Goal: Ask a question: Seek information or help from site administrators or community

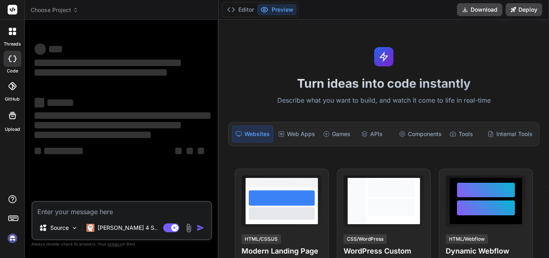
click at [112, 212] on textarea at bounding box center [122, 209] width 178 height 14
type textarea "x"
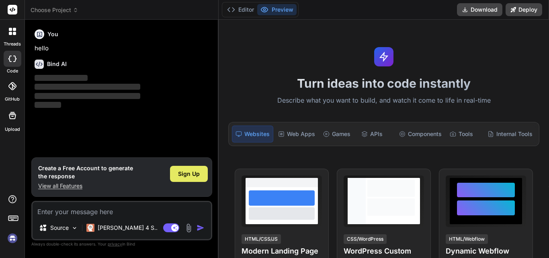
click at [187, 178] on div "Sign Up" at bounding box center [189, 174] width 38 height 16
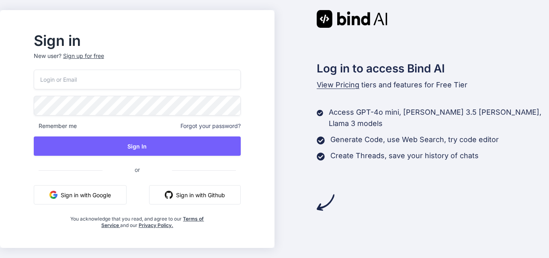
click at [104, 57] on div "Sign up for free" at bounding box center [83, 56] width 41 height 8
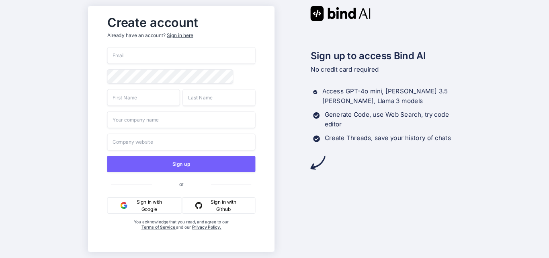
click at [190, 50] on input "email" at bounding box center [181, 55] width 148 height 17
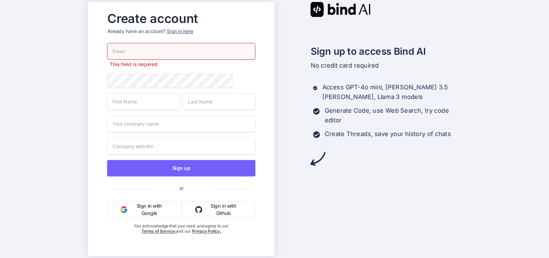
click at [157, 45] on input "email" at bounding box center [181, 51] width 148 height 17
click at [127, 51] on input "parulty@yopmail.com" at bounding box center [181, 51] width 148 height 17
click at [129, 50] on input "parulty@yopmail.com" at bounding box center [181, 51] width 148 height 17
click at [177, 50] on input "parulty12@yopmail.com" at bounding box center [181, 51] width 148 height 17
type input "parulty12@yopmail.com"
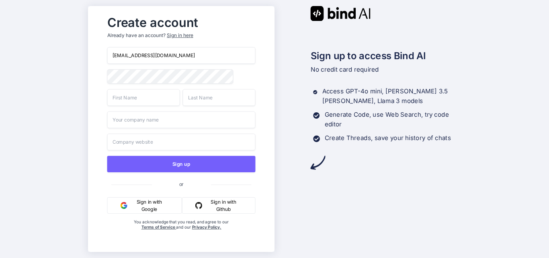
click at [154, 96] on input "text" at bounding box center [143, 97] width 73 height 17
type input "parul"
type input "T"
type input "ty"
click at [195, 124] on input "text" at bounding box center [181, 119] width 148 height 17
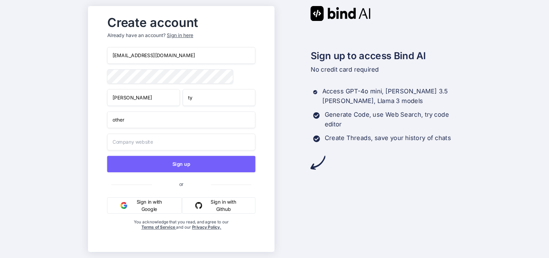
type input "other"
click at [191, 141] on input "text" at bounding box center [181, 141] width 148 height 17
type input "other"
drag, startPoint x: 187, startPoint y: 50, endPoint x: 71, endPoint y: 57, distance: 116.3
click at [71, 57] on div "Create account Already have an account? Sign in here parulty12@yopmail.com paru…" at bounding box center [274, 129] width 549 height 258
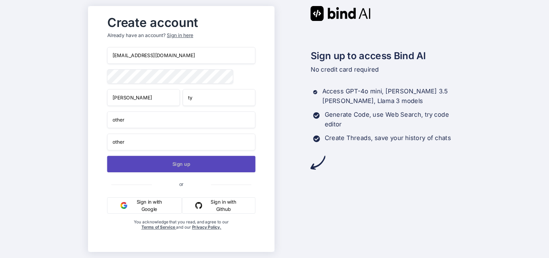
click at [170, 168] on button "Sign up" at bounding box center [181, 163] width 148 height 16
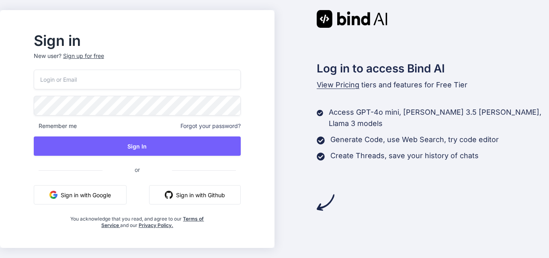
click at [105, 84] on input "email" at bounding box center [137, 79] width 207 height 20
paste input "parulty12@yopmail.com"
type input "parulty12@yopmail.com"
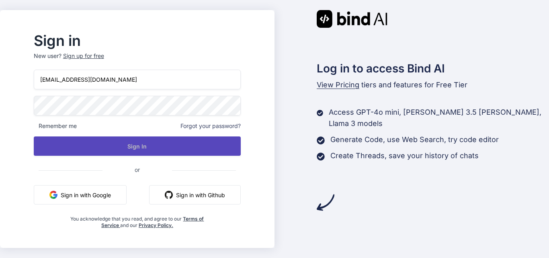
click at [145, 150] on button "Sign In" at bounding box center [137, 145] width 207 height 19
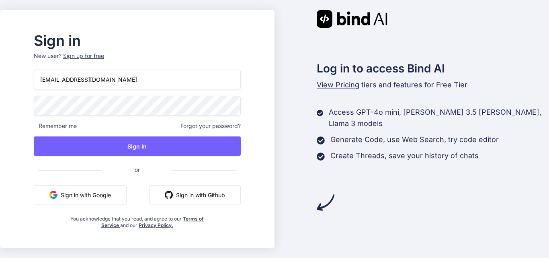
click at [0, 119] on div "Sign in New user? Sign up for free parulty12@yopmail.com Remember me Forgot you…" at bounding box center [274, 129] width 549 height 258
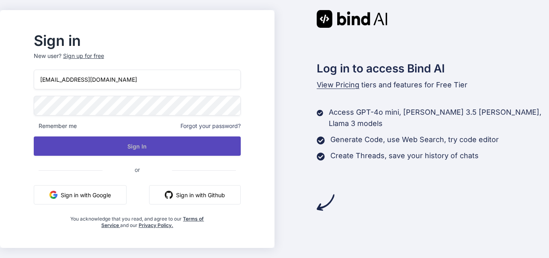
click at [103, 141] on button "Sign In" at bounding box center [137, 145] width 207 height 19
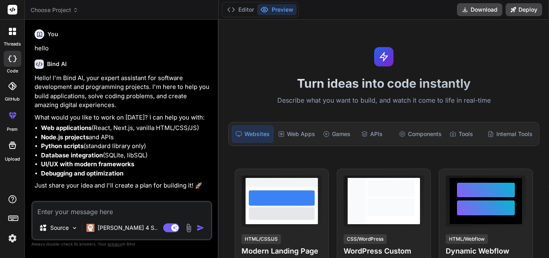
type textarea "x"
click at [65, 208] on textarea at bounding box center [122, 209] width 178 height 14
type textarea "h"
type textarea "x"
type textarea "hi"
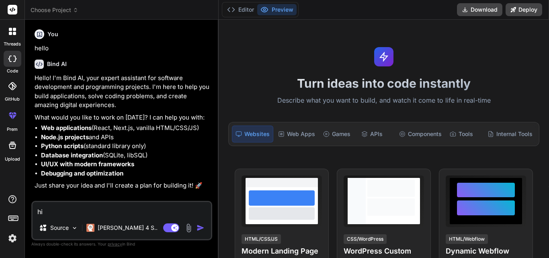
type textarea "x"
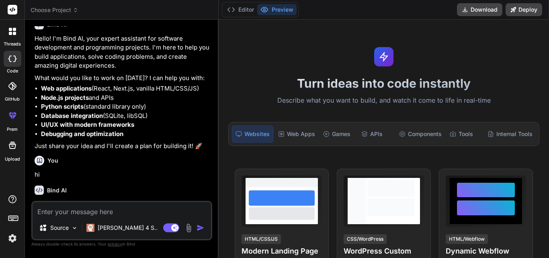
scroll to position [74, 0]
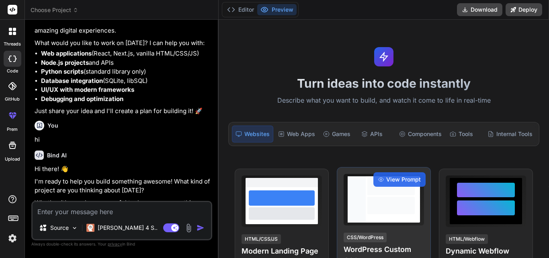
type textarea "x"
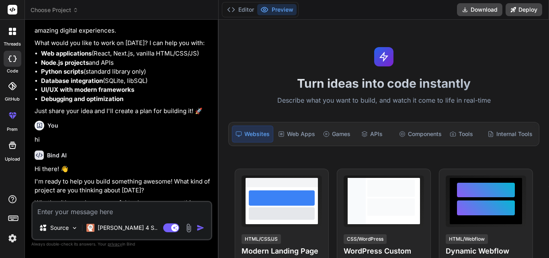
click at [62, 213] on textarea at bounding box center [122, 209] width 178 height 14
paste textarea "public function index(Request $request) { try { // Retrieve common data $allPro…"
type textarea "public function index(Request $request) { try { // Retrieve common data $allPro…"
type textarea "x"
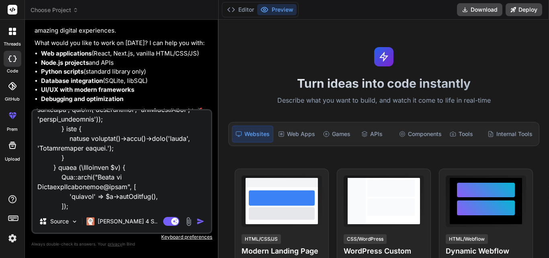
click at [68, 211] on div "Source Claude 4 S.. Agent Mode. When this toggle is activated, AI automatically…" at bounding box center [121, 171] width 181 height 125
click at [68, 208] on textarea at bounding box center [122, 160] width 178 height 100
paste textarea "public function getFilteredData(Request $request) { try { $requestData = $reque…"
type textarea "public function index(Request $request) { try { // Retrieve common data $allPro…"
type textarea "x"
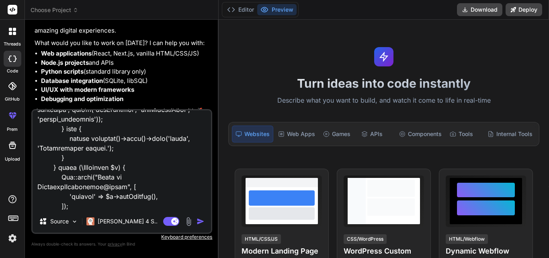
scroll to position [782, 0]
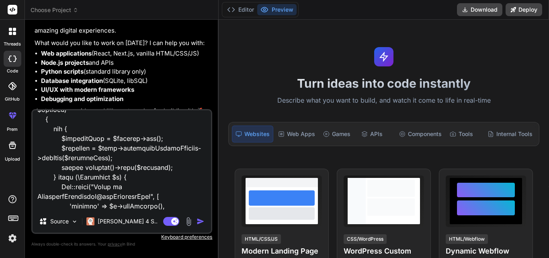
click at [75, 202] on textarea at bounding box center [122, 160] width 178 height 100
click at [67, 208] on textarea at bounding box center [122, 160] width 178 height 100
click at [56, 208] on textarea at bounding box center [122, 160] width 178 height 100
paste textarea "public function getClinicUnitsUsedData($data, $type) { try { $clinicId = Auth::…"
type textarea "public function index(Request $request) { try { // Retrieve common data $allPro…"
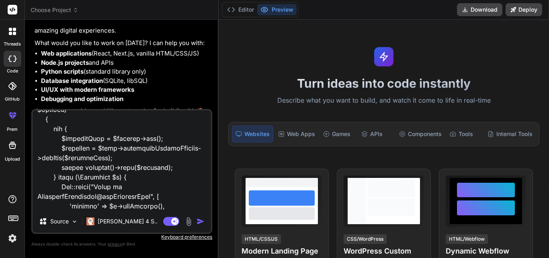
type textarea "x"
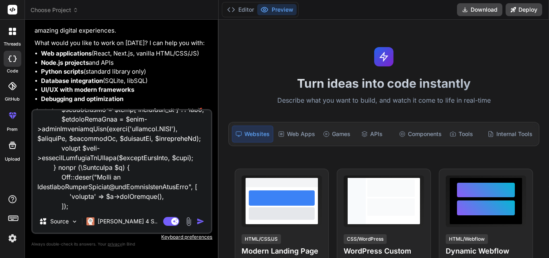
paste textarea "private function fetchInventoryData($status, $clinicId, $locationId, $productId…"
type textarea "public function index(Request $request) { try { // Retrieve common data $allPro…"
type textarea "x"
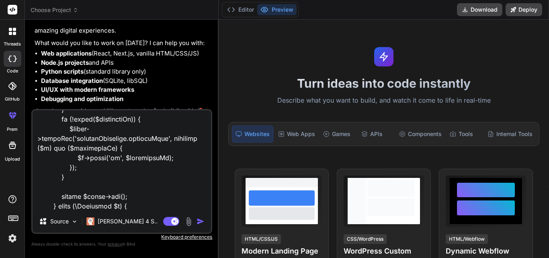
type textarea "public function index(Request $request) { try { // Retrieve common data $allPro…"
type textarea "x"
type textarea "public function index(Request $request) { try { // Retrieve common data $allPro…"
type textarea "x"
type textarea "public function index(Request $request) { try { // Retrieve common data $allPro…"
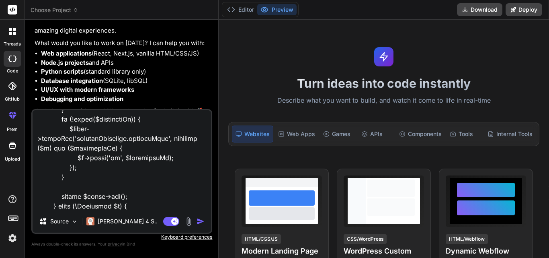
type textarea "x"
type textarea "public function index(Request $request) { try { // Retrieve common data $allPro…"
type textarea "x"
type textarea "public function index(Request $request) { try { // Retrieve common data $allPro…"
type textarea "x"
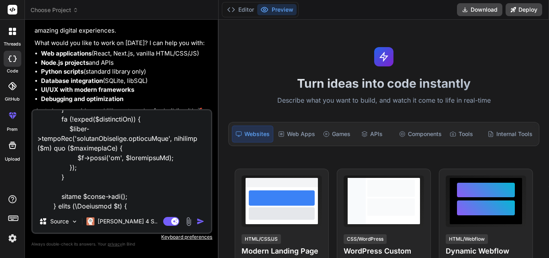
type textarea "public function index(Request $request) { try { // Retrieve common data $allPro…"
type textarea "x"
type textarea "public function index(Request $request) { try { // Retrieve common data $allPro…"
type textarea "x"
type textarea "public function index(Request $request) { try { // Retrieve common data $allPro…"
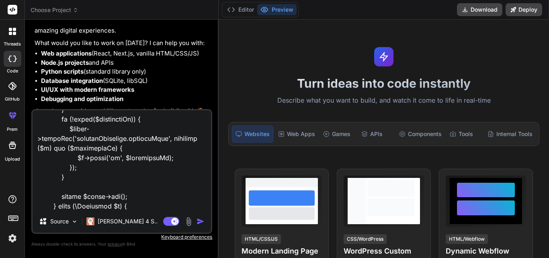
type textarea "x"
type textarea "public function index(Request $request) { try { // Retrieve common data $allPro…"
type textarea "x"
type textarea "public function index(Request $request) { try { // Retrieve common data $allPro…"
type textarea "x"
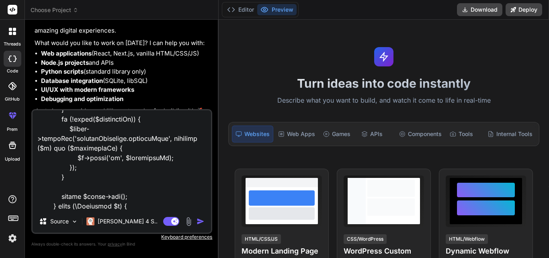
type textarea "public function index(Request $request) { try { // Retrieve common data $allPro…"
type textarea "x"
type textarea "public function index(Request $request) { try { // Retrieve common data $allPro…"
type textarea "x"
type textarea "public function index(Request $request) { try { // Retrieve common data $allPro…"
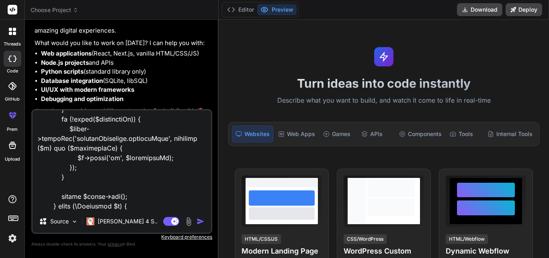
type textarea "x"
type textarea "public function index(Request $request) { try { // Retrieve common data $allPro…"
type textarea "x"
type textarea "public function index(Request $request) { try { // Retrieve common data $allPro…"
type textarea "x"
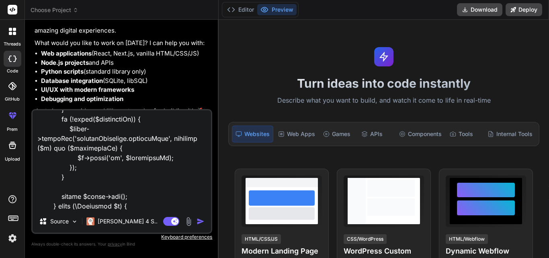
type textarea "public function index(Request $request) { try { // Retrieve common data $allPro…"
type textarea "x"
type textarea "public function index(Request $request) { try { // Retrieve common data $allPro…"
type textarea "x"
type textarea "public function index(Request $request) { try { // Retrieve common data $allPro…"
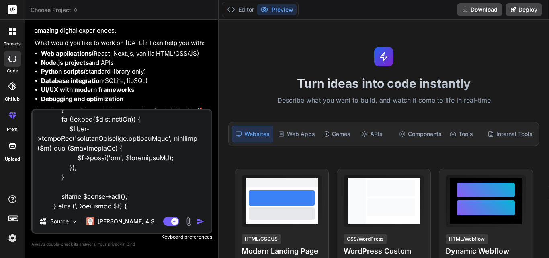
type textarea "x"
type textarea "public function index(Request $request) { try { // Retrieve common data $allPro…"
type textarea "x"
type textarea "public function index(Request $request) { try { // Retrieve common data $allPro…"
type textarea "x"
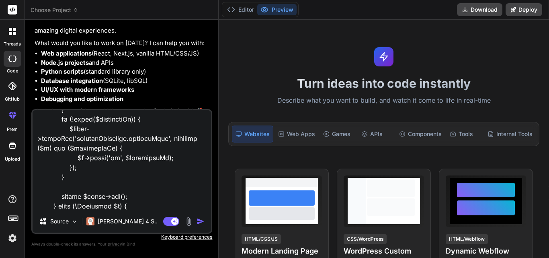
type textarea "public function index(Request $request) { try { // Retrieve common data $allPro…"
type textarea "x"
type textarea "public function index(Request $request) { try { // Retrieve common data $allPro…"
type textarea "x"
type textarea "public function index(Request $request) { try { // Retrieve common data $allPro…"
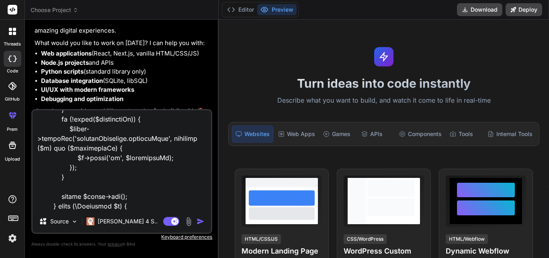
type textarea "x"
type textarea "public function index(Request $request) { try { // Retrieve common data $allPro…"
type textarea "x"
type textarea "public function index(Request $request) { try { // Retrieve common data $allPro…"
type textarea "x"
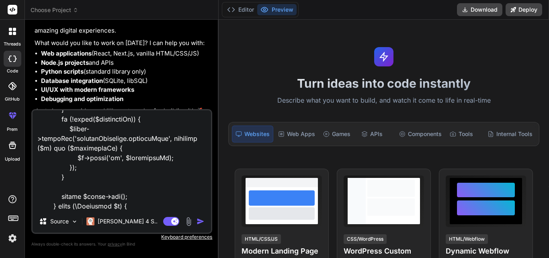
type textarea "public function index(Request $request) { try { // Retrieve common data $allPro…"
type textarea "x"
type textarea "public function index(Request $request) { try { // Retrieve common data $allPro…"
type textarea "x"
type textarea "public function index(Request $request) { try { // Retrieve common data $allPro…"
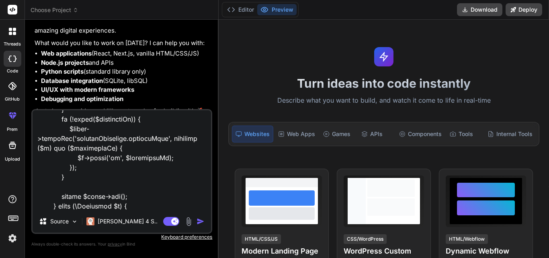
type textarea "x"
type textarea "public function index(Request $request) { try { // Retrieve common data $allPro…"
type textarea "x"
type textarea "public function index(Request $request) { try { // Retrieve common data $allPro…"
type textarea "x"
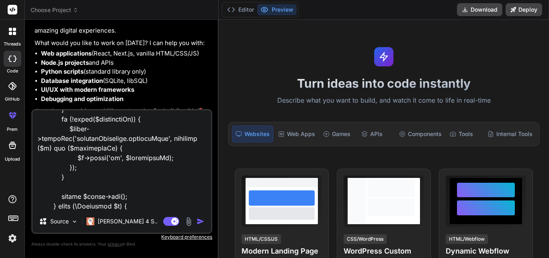
type textarea "public function index(Request $request) { try { // Retrieve common data $allPro…"
type textarea "x"
type textarea "public function index(Request $request) { try { // Retrieve common data $allPro…"
type textarea "x"
type textarea "public function index(Request $request) { try { // Retrieve common data $allPro…"
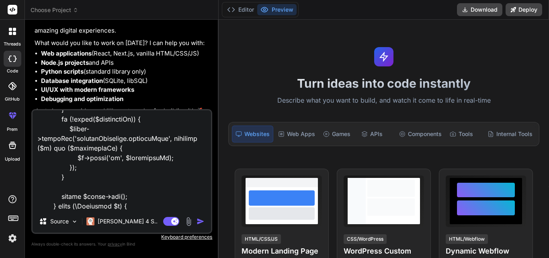
type textarea "x"
type textarea "public function index(Request $request) { try { // Retrieve common data $allPro…"
type textarea "x"
type textarea "public function index(Request $request) { try { // Retrieve common data $allPro…"
type textarea "x"
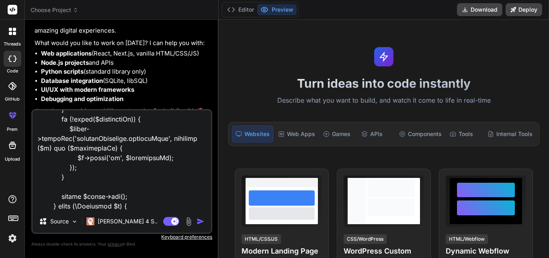
type textarea "public function index(Request $request) { try { // Retrieve common data $allPro…"
type textarea "x"
type textarea "public function index(Request $request) { try { // Retrieve common data $allPro…"
type textarea "x"
type textarea "public function index(Request $request) { try { // Retrieve common data $allPro…"
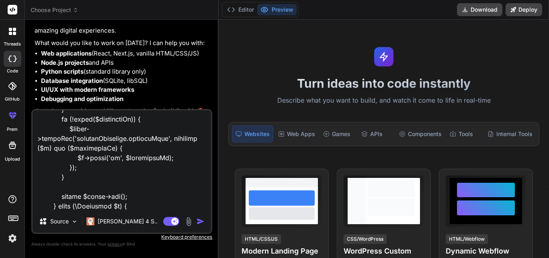
type textarea "x"
type textarea "public function index(Request $request) { try { // Retrieve common data $allPro…"
type textarea "x"
type textarea "public function index(Request $request) { try { // Retrieve common data $allPro…"
type textarea "x"
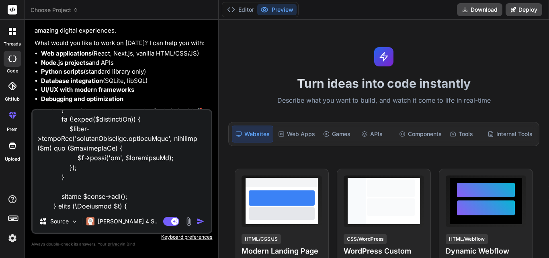
type textarea "public function index(Request $request) { try { // Retrieve common data $allPro…"
type textarea "x"
type textarea "public function index(Request $request) { try { // Retrieve common data $allPro…"
type textarea "x"
type textarea "public function index(Request $request) { try { // Retrieve common data $allPro…"
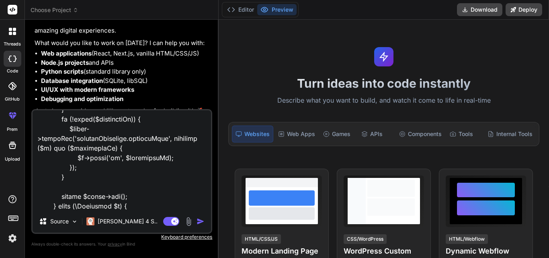
type textarea "x"
type textarea "public function index(Request $request) { try { // Retrieve common data $allPro…"
type textarea "x"
type textarea "public function index(Request $request) { try { // Retrieve common data $allPro…"
type textarea "x"
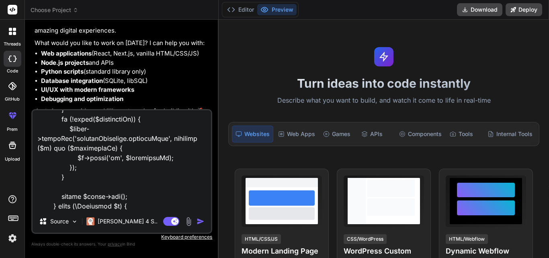
type textarea "public function index(Request $request) { try { // Retrieve common data $allPro…"
type textarea "x"
type textarea "public function index(Request $request) { try { // Retrieve common data $allPro…"
type textarea "x"
type textarea "public function index(Request $request) { try { // Retrieve common data $allPro…"
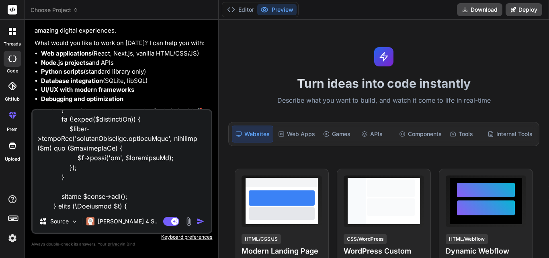
type textarea "x"
type textarea "public function index(Request $request) { try { // Retrieve common data $allPro…"
type textarea "x"
type textarea "public function index(Request $request) { try { // Retrieve common data $allPro…"
type textarea "x"
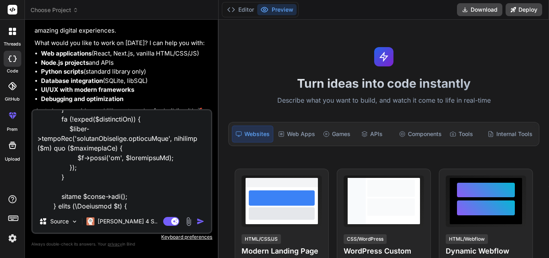
type textarea "public function index(Request $request) { try { // Retrieve common data $allPro…"
type textarea "x"
type textarea "public function index(Request $request) { try { // Retrieve common data $allPro…"
type textarea "x"
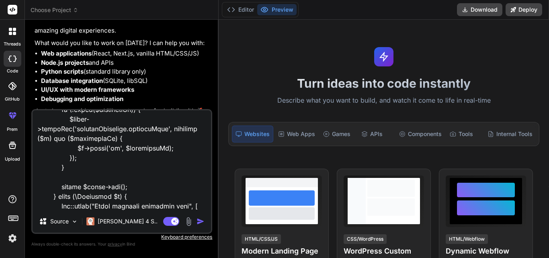
type textarea "public function index(Request $request) { try { // Retrieve common data $allPro…"
type textarea "x"
type textarea "public function index(Request $request) { try { // Retrieve common data $allPro…"
type textarea "x"
type textarea "public function index(Request $request) { try { // Retrieve common data $allPro…"
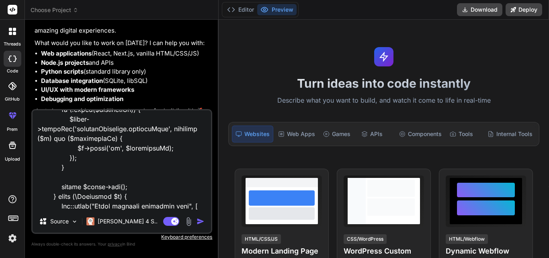
type textarea "x"
type textarea "public function index(Request $request) { try { // Retrieve common data $allPro…"
type textarea "x"
type textarea "public function index(Request $request) { try { // Retrieve common data $allPro…"
type textarea "x"
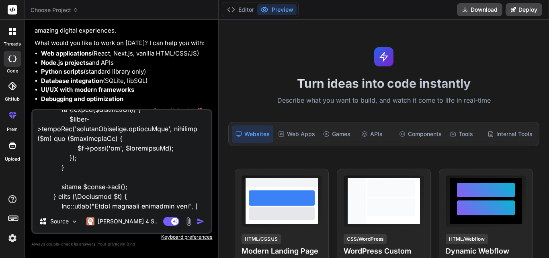
scroll to position [1371, 0]
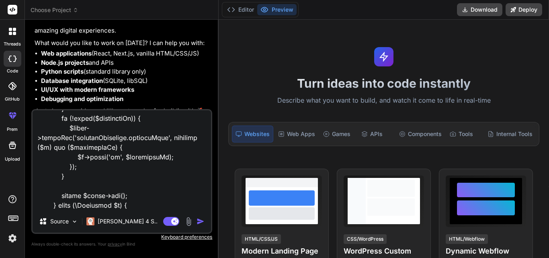
type textarea "public function index(Request $request) { try { // Retrieve common data $allPro…"
type textarea "x"
type textarea "public function index(Request $request) { try { // Retrieve common data $allPro…"
type textarea "x"
type textarea "public function index(Request $request) { try { // Retrieve common data $allPro…"
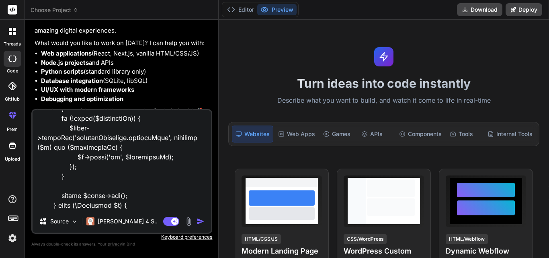
type textarea "x"
type textarea "public function index(Request $request) { try { // Retrieve common data $allPro…"
type textarea "x"
type textarea "public function index(Request $request) { try { // Retrieve common data $allPro…"
type textarea "x"
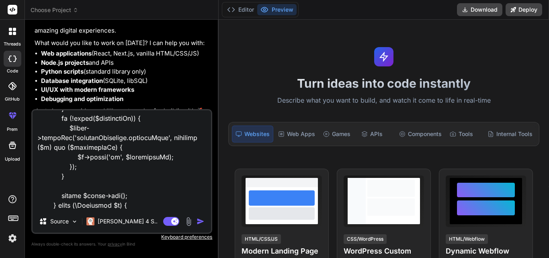
type textarea "public function index(Request $request) { try { // Retrieve common data $allPro…"
type textarea "x"
type textarea "public function index(Request $request) { try { // Retrieve common data $allPro…"
type textarea "x"
type textarea "public function index(Request $request) { try { // Retrieve common data $allPro…"
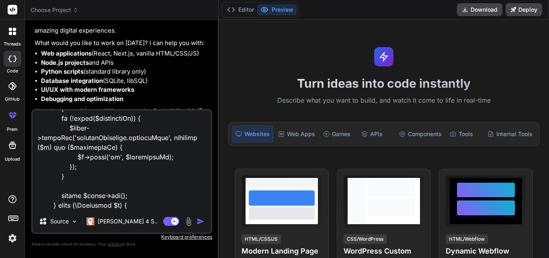
type textarea "x"
type textarea "public function index(Request $request) { try { // Retrieve common data $allPro…"
type textarea "x"
type textarea "public function index(Request $request) { try { // Retrieve common data $allPro…"
type textarea "x"
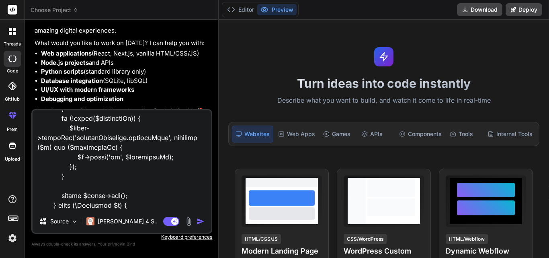
type textarea "public function index(Request $request) { try { // Retrieve common data $allPro…"
type textarea "x"
type textarea "public function index(Request $request) { try { // Retrieve common data $allPro…"
type textarea "x"
type textarea "public function index(Request $request) { try { // Retrieve common data $allPro…"
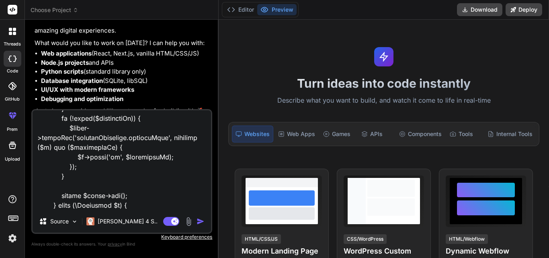
type textarea "x"
type textarea "public function index(Request $request) { try { // Retrieve common data $allPro…"
type textarea "x"
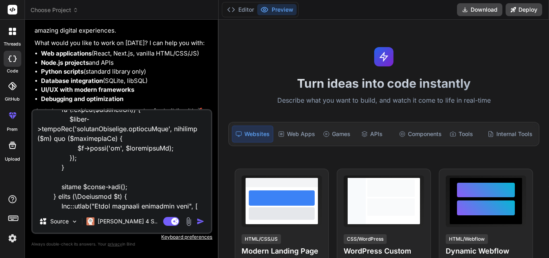
type textarea "public function index(Request $request) { try { // Retrieve common data $allPro…"
type textarea "x"
type textarea "public function index(Request $request) { try { // Retrieve common data $allPro…"
type textarea "x"
type textarea "public function index(Request $request) { try { // Retrieve common data $allPro…"
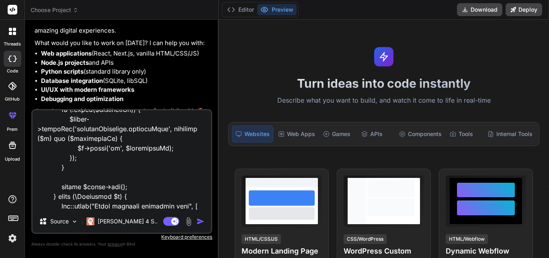
type textarea "x"
type textarea "public function index(Request $request) { try { // Retrieve common data $allPro…"
type textarea "x"
type textarea "public function index(Request $request) { try { // Retrieve common data $allPro…"
type textarea "x"
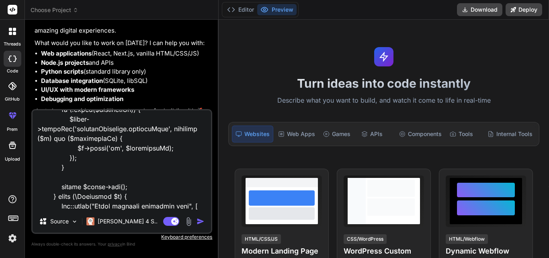
type textarea "public function index(Request $request) { try { // Retrieve common data $allPro…"
type textarea "x"
type textarea "public function index(Request $request) { try { // Retrieve common data $allPro…"
type textarea "x"
type textarea "public function index(Request $request) { try { // Retrieve common data $allPro…"
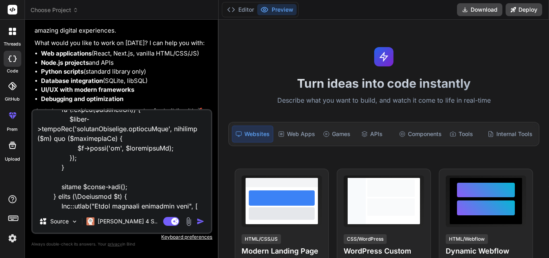
type textarea "x"
type textarea "public function index(Request $request) { try { // Retrieve common data $allPro…"
type textarea "x"
type textarea "public function index(Request $request) { try { // Retrieve common data $allPro…"
type textarea "x"
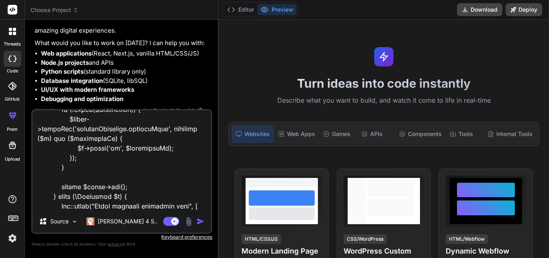
type textarea "public function index(Request $request) { try { // Retrieve common data $allPro…"
type textarea "x"
type textarea "public function index(Request $request) { try { // Retrieve common data $allPro…"
type textarea "x"
type textarea "public function index(Request $request) { try { // Retrieve common data $allPro…"
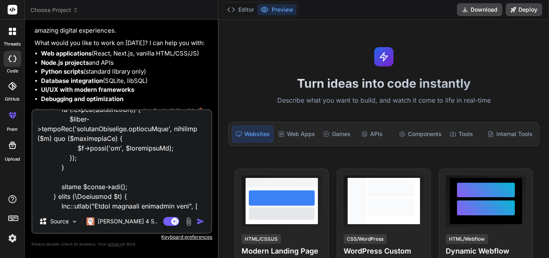
type textarea "x"
type textarea "public function index(Request $request) { try { // Retrieve common data $allPro…"
type textarea "x"
type textarea "public function index(Request $request) { try { // Retrieve common data $allPro…"
type textarea "x"
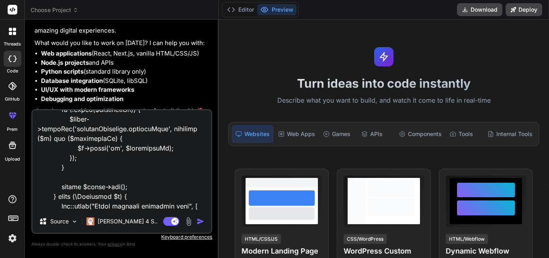
type textarea "public function index(Request $request) { try { // Retrieve common data $allPro…"
type textarea "x"
type textarea "public function index(Request $request) { try { // Retrieve common data $allPro…"
type textarea "x"
type textarea "public function index(Request $request) { try { // Retrieve common data $allPro…"
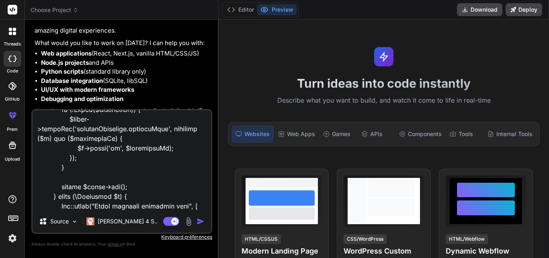
type textarea "x"
type textarea "public function index(Request $request) { try { // Retrieve common data $allPro…"
type textarea "x"
type textarea "public function index(Request $request) { try { // Retrieve common data $allPro…"
type textarea "x"
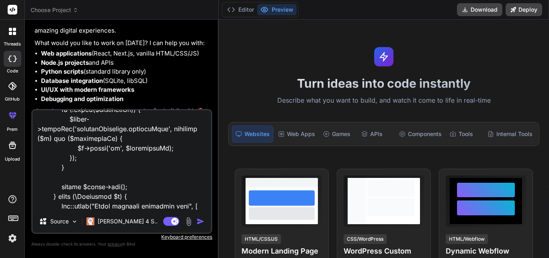
type textarea "public function index(Request $request) { try { // Retrieve common data $allPro…"
type textarea "x"
type textarea "public function index(Request $request) { try { // Retrieve common data $allPro…"
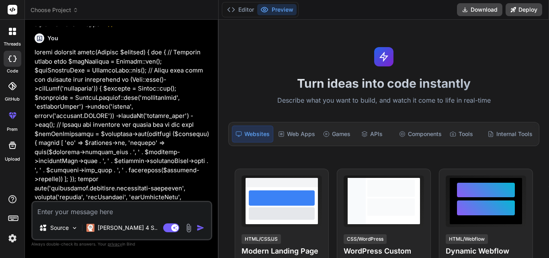
scroll to position [275, 0]
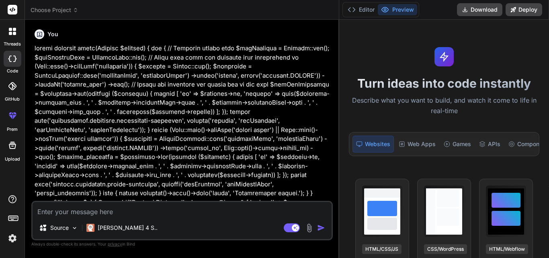
drag, startPoint x: 218, startPoint y: 106, endPoint x: 337, endPoint y: 92, distance: 119.3
click at [337, 92] on div "Bind AI Web Search Created with Pixso. Code Generator You hello Bind AI Hello! …" at bounding box center [182, 139] width 314 height 238
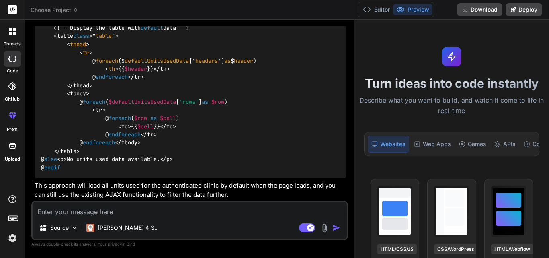
scroll to position [1476, 0]
click at [68, 205] on textarea at bounding box center [190, 209] width 314 height 14
paste textarea "<!-- Scrollable Table Container --> <div class="table-container reportTables mt…"
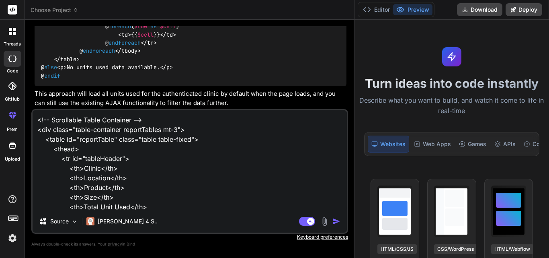
scroll to position [107, 0]
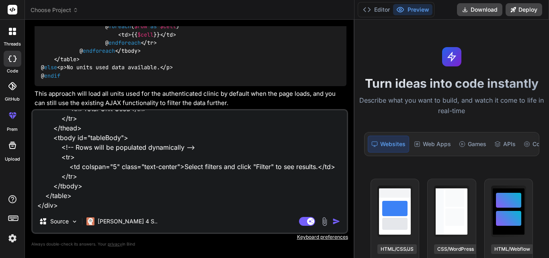
paste textarea "#items: array:5 [▼ 0 => App\Models \ MainInventoryItem {#1730 ▼ #connection: "m…"
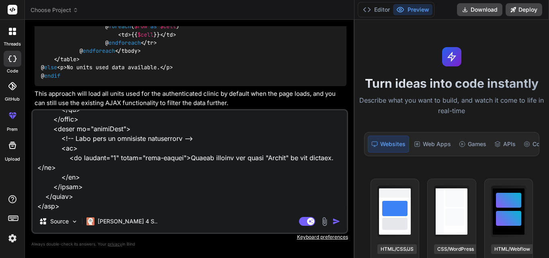
scroll to position [3877, 0]
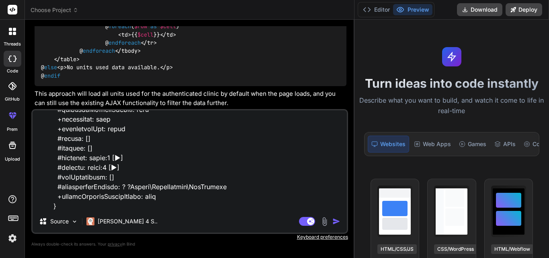
paste textarea "// Format the locations for easier use in the view $getAllLocations = $location…"
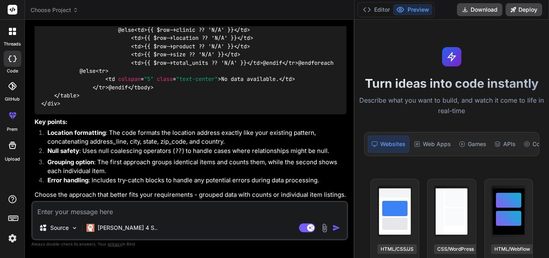
scroll to position [3645, 0]
click at [13, 8] on icon at bounding box center [13, 9] width 6 height 5
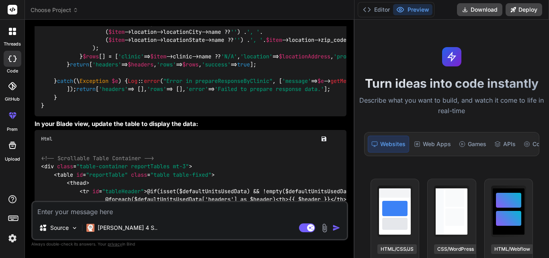
scroll to position [2440, 0]
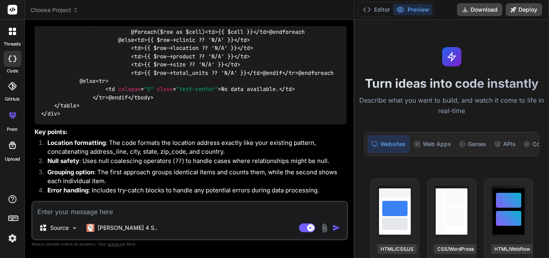
click at [12, 10] on rect at bounding box center [13, 10] width 10 height 10
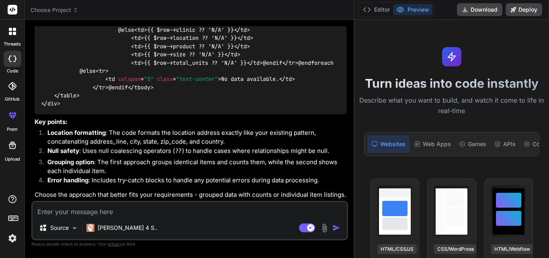
scroll to position [3484, 0]
click at [166, 69] on div "<!-- Scrollable Table Container --> < div class = "table-container reportTables…" at bounding box center [191, 5] width 312 height 218
click at [166, 71] on code "<!-- Scrollable Table Container --> < div class = "table-container reportTables…" at bounding box center [218, 5] width 354 height 205
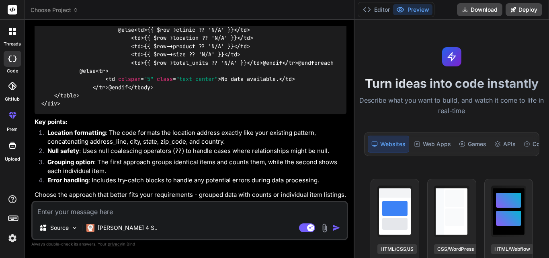
click at [287, 69] on div "<!-- Scrollable Table Container --> < div class = "table-container reportTables…" at bounding box center [191, 5] width 312 height 218
click at [278, 75] on code "<!-- Scrollable Table Container --> < div class = "table-container reportTables…" at bounding box center [218, 5] width 354 height 205
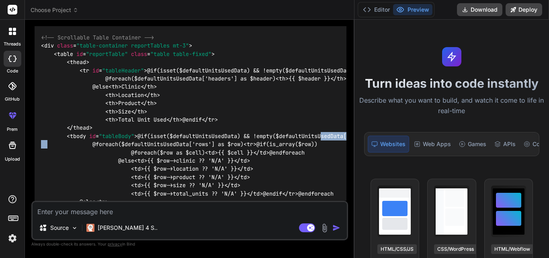
drag, startPoint x: 126, startPoint y: 134, endPoint x: 199, endPoint y: 142, distance: 73.2
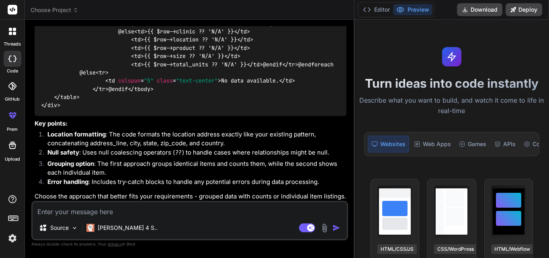
scroll to position [2440, 0]
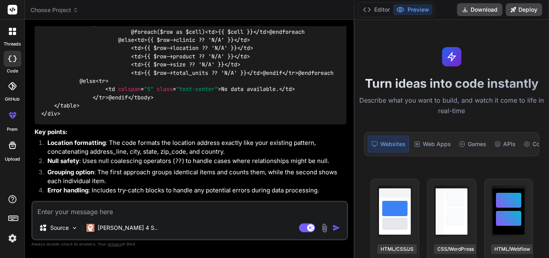
drag, startPoint x: 71, startPoint y: 120, endPoint x: 213, endPoint y: 146, distance: 144.9
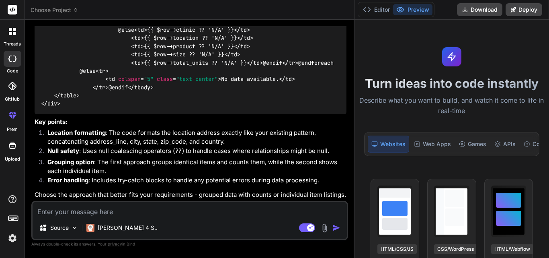
scroll to position [3645, 0]
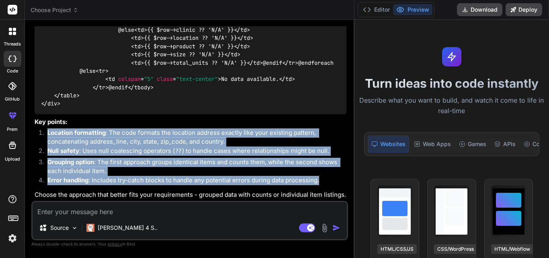
drag, startPoint x: 49, startPoint y: 128, endPoint x: 320, endPoint y: 180, distance: 276.5
click at [320, 180] on ol "Location formatting : The code formats the location address exactly like your e…" at bounding box center [191, 157] width 312 height 59
click at [321, 164] on p "Grouping option : The first approach groups identical items and counts them, wh…" at bounding box center [196, 166] width 299 height 18
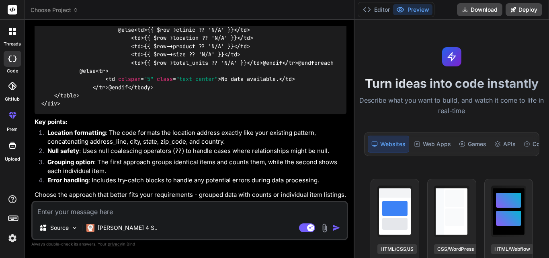
scroll to position [2962, 0]
drag, startPoint x: 54, startPoint y: 50, endPoint x: 130, endPoint y: 67, distance: 77.4
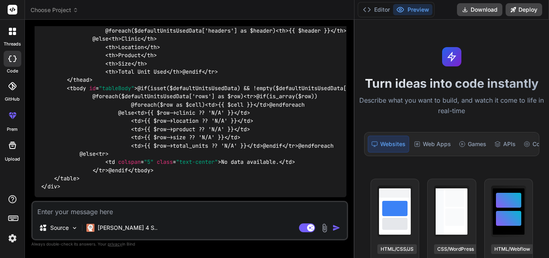
scroll to position [2320, 0]
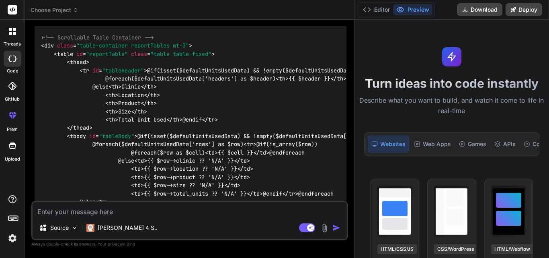
click at [153, 215] on textarea at bounding box center [190, 209] width 314 height 14
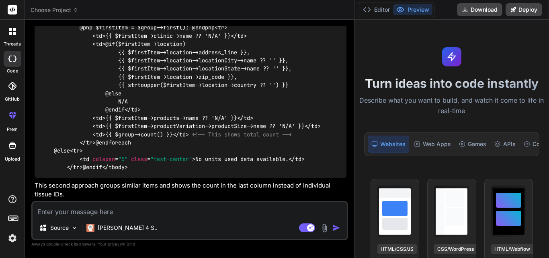
scroll to position [4010, 0]
drag, startPoint x: 76, startPoint y: 105, endPoint x: 114, endPoint y: 187, distance: 89.9
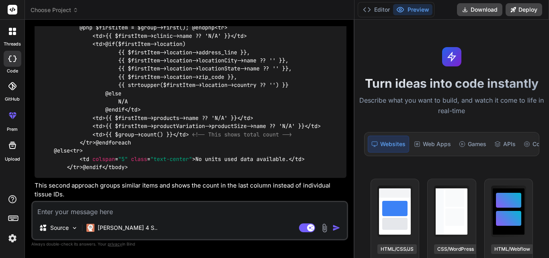
copy code "$inventoryItems = MainInventoryItem :: with ([ 'clinic' , 'location' , 'locatio…"
drag, startPoint x: 80, startPoint y: 56, endPoint x: 198, endPoint y: 58, distance: 117.7
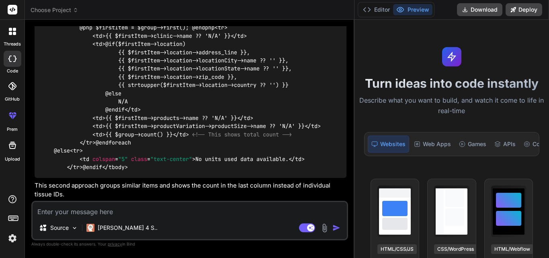
copy code "-> where ( 'clinic_id' , $clinicId )"
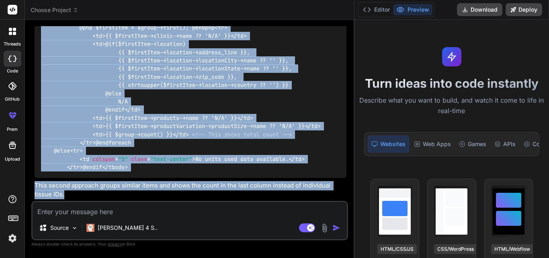
scroll to position [4633, 0]
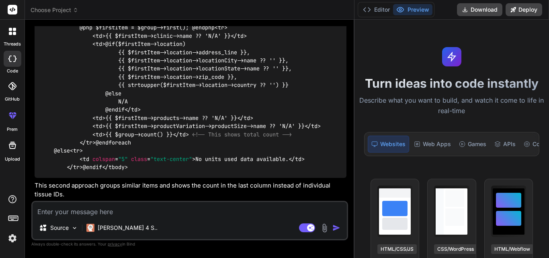
drag, startPoint x: 65, startPoint y: 76, endPoint x: 141, endPoint y: 117, distance: 86.3
click at [165, 106] on div "< tbody id = "tableBody" > @if(isset($inventoryItems) && $inventoryItems->count…" at bounding box center [191, 65] width 312 height 226
drag, startPoint x: 68, startPoint y: 95, endPoint x: 243, endPoint y: 92, distance: 175.2
click at [243, 92] on code "< tbody id = "tableBody" > @if(isset($inventoryItems) && $inventoryItems->count…" at bounding box center [259, 64] width 437 height 213
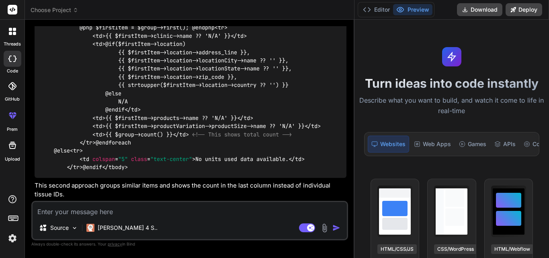
click at [184, 144] on div "< tbody id = "tableBody" > @if(isset($inventoryItems) && $inventoryItems->count…" at bounding box center [191, 65] width 312 height 226
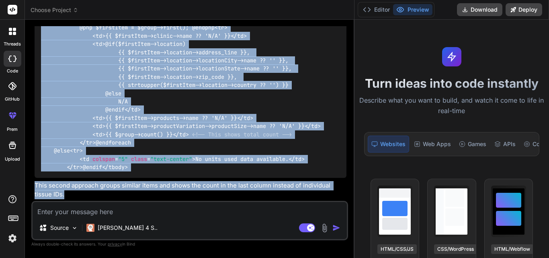
scroll to position [4825, 0]
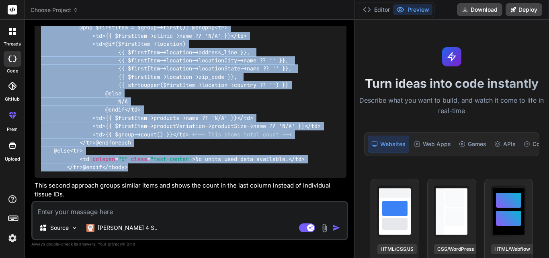
drag, startPoint x: 41, startPoint y: 86, endPoint x: 125, endPoint y: 166, distance: 115.6
click at [125, 166] on div "< tbody id = "tableBody" > @if(isset($inventoryItems) && $inventoryItems->count…" at bounding box center [191, 65] width 312 height 226
copy code "< tbody id = "tableBody" > @if(isset($inventoryItems) && $inventoryItems->count…"
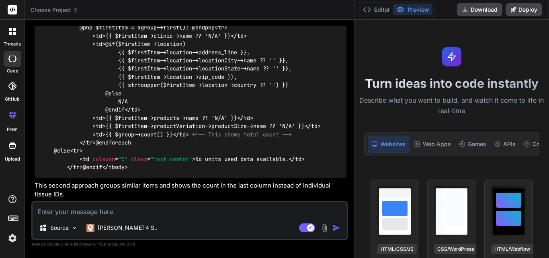
click at [110, 210] on textarea at bounding box center [190, 209] width 314 height 14
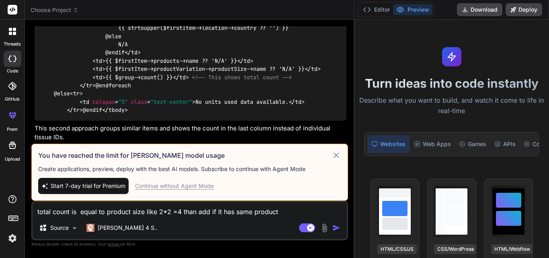
click at [334, 156] on icon at bounding box center [335, 155] width 9 height 10
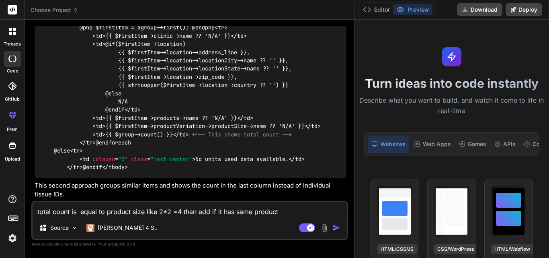
click at [337, 225] on img "button" at bounding box center [336, 227] width 8 height 8
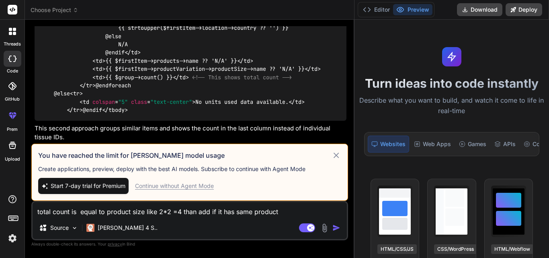
drag, startPoint x: 282, startPoint y: 210, endPoint x: 33, endPoint y: 214, distance: 249.5
click at [33, 214] on textarea "total count is equal to product size like 2*2 =4 than add if it has same product" at bounding box center [190, 209] width 314 height 14
click at [337, 157] on icon at bounding box center [335, 155] width 9 height 10
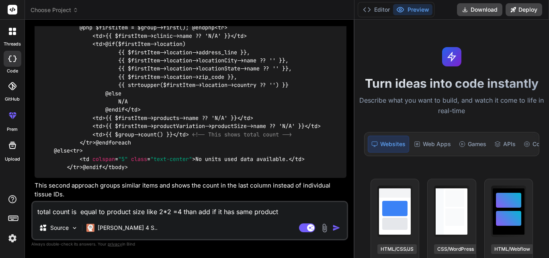
click at [334, 229] on img "button" at bounding box center [336, 227] width 8 height 8
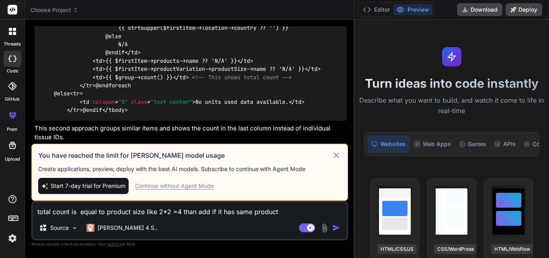
click at [284, 206] on textarea "total count is equal to product size like 2*2 =4 than add if it has same product" at bounding box center [190, 209] width 314 height 14
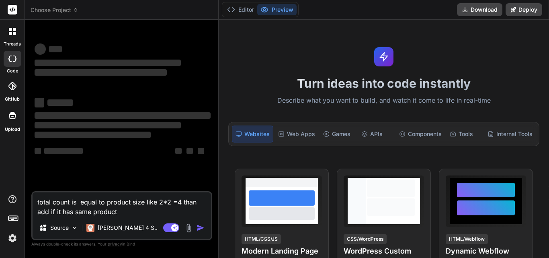
type textarea "x"
click at [13, 10] on rect at bounding box center [13, 10] width 10 height 10
click at [236, 10] on button "Editor" at bounding box center [240, 9] width 33 height 11
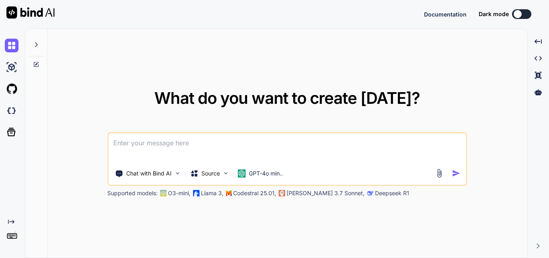
type textarea "x"
click at [199, 145] on textarea at bounding box center [286, 148] width 357 height 30
type textarea "total count is equal to product size like 2*2 =4 than add if it has same product"
type textarea "x"
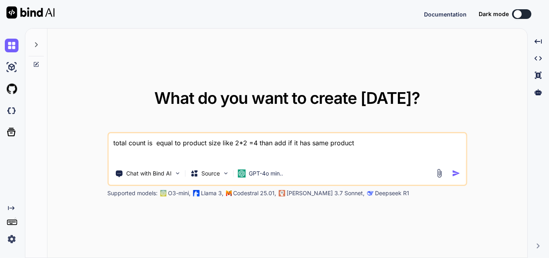
type textarea "total count is equal to product size like 2*2 =4 than add if it has same product"
click at [456, 175] on img "button" at bounding box center [456, 173] width 8 height 8
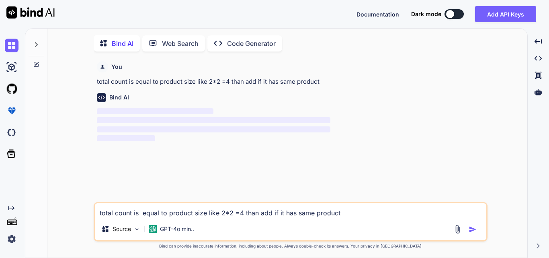
scroll to position [3, 0]
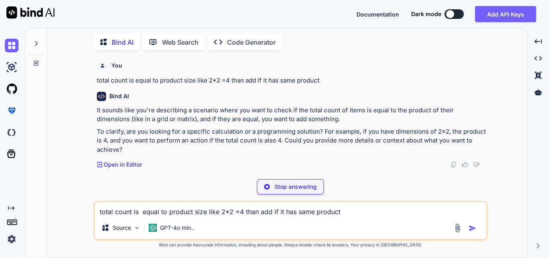
type textarea "x"
drag, startPoint x: 317, startPoint y: 211, endPoint x: 80, endPoint y: 211, distance: 237.0
click at [80, 211] on div "You total count is equal to product size like 2*2 =4 than add if it has same pr…" at bounding box center [290, 157] width 473 height 200
paste textarea "public function fetchInventoryData($status, $clinicId, $locationId, $productId,…"
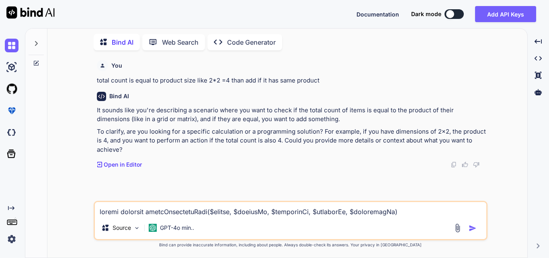
scroll to position [242, 0]
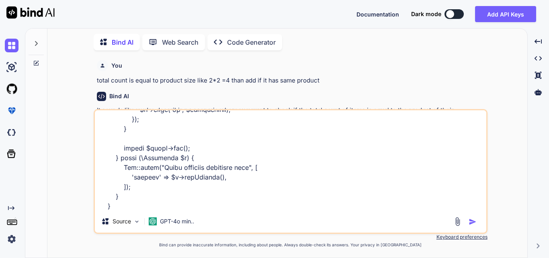
paste textarea "public function index(Request $request) { try { // Retrieve common data $allPro…"
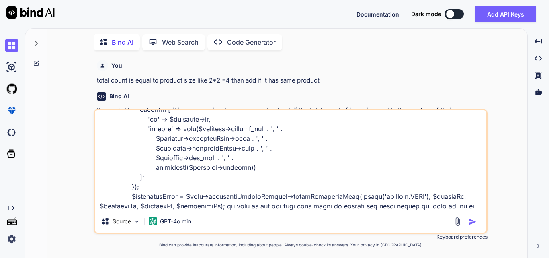
type textarea "public function fetchInventoryData($status, $clinicId, $locationId, $productId,…"
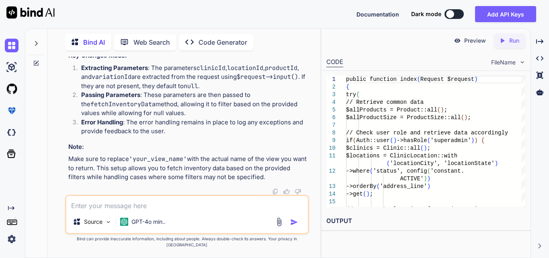
scroll to position [612, 0]
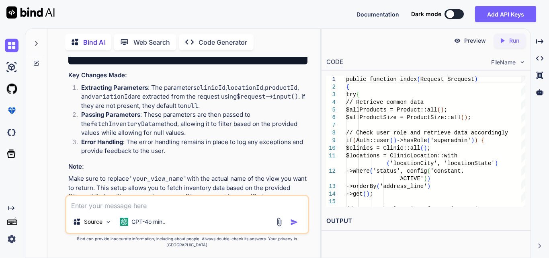
click at [184, 210] on textarea at bounding box center [186, 203] width 241 height 14
type textarea "r"
type textarea "i"
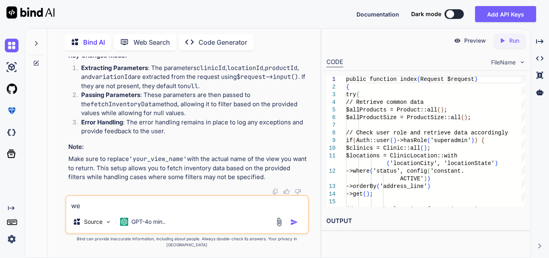
scroll to position [760, 0]
type textarea "w"
type textarea "in request we does not get nothing"
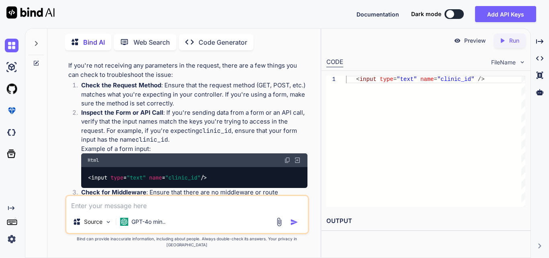
scroll to position [613, 0]
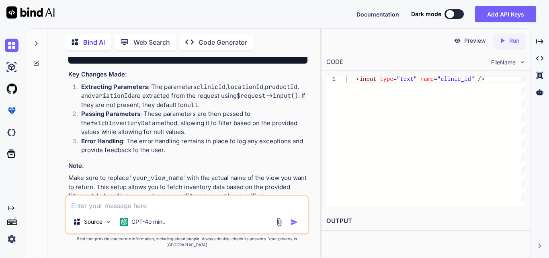
drag, startPoint x: 112, startPoint y: 127, endPoint x: 296, endPoint y: 165, distance: 187.4
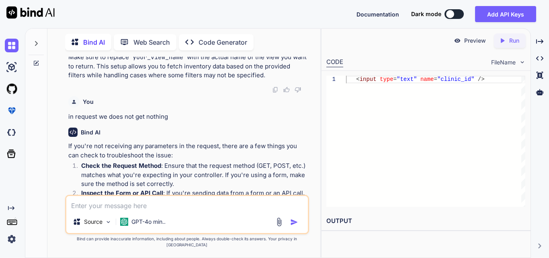
scroll to position [693, 0]
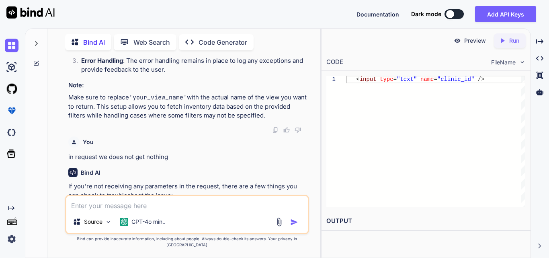
drag, startPoint x: 125, startPoint y: 111, endPoint x: 202, endPoint y: 112, distance: 77.1
copy code "config ( 'constant.USED' )"
click at [72, 210] on textarea at bounding box center [186, 203] width 241 height 14
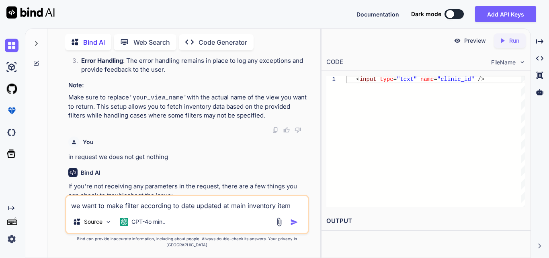
paste textarea "<div class=" mb-3"> <h3 class="pageHeading">Reporting Through Filter</h3> </div…"
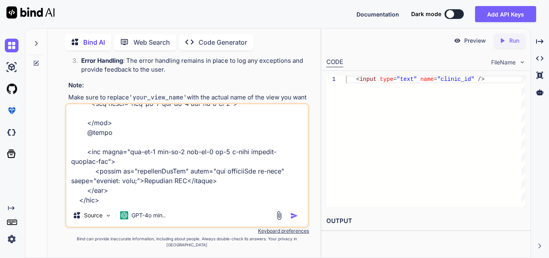
type textarea "we want to make filter according to date updated at main inventory item <div cl…"
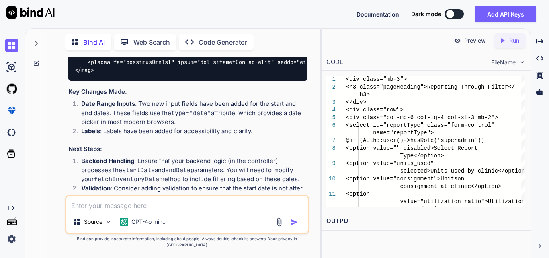
scroll to position [2444, 0]
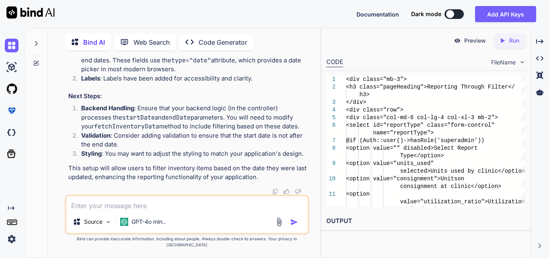
click at [184, 219] on div "Source GPT-4o min.." at bounding box center [187, 213] width 244 height 39
click at [184, 208] on textarea at bounding box center [186, 203] width 241 height 14
type textarea "we want to use like date range picker"
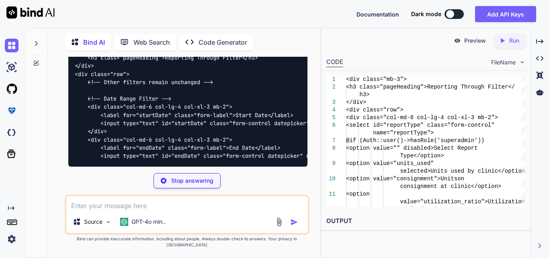
scroll to position [3024, 0]
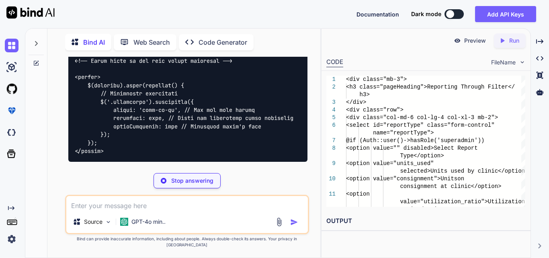
drag, startPoint x: 119, startPoint y: 114, endPoint x: 249, endPoint y: 121, distance: 131.1
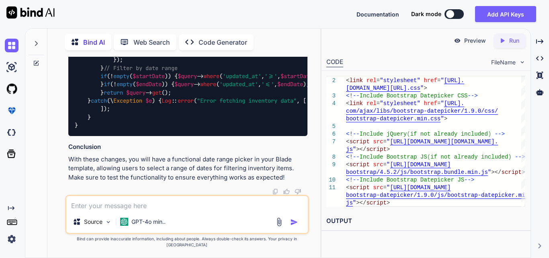
scroll to position [3747, 0]
drag, startPoint x: 94, startPoint y: 135, endPoint x: 132, endPoint y: 182, distance: 60.0
click at [132, 136] on div "public function fetchInventoryData ( $status , $clinicId , $locationId , $produ…" at bounding box center [187, 68] width 239 height 136
click at [282, 136] on div "public function fetchInventoryData ( $status , $clinicId , $locationId , $produ…" at bounding box center [187, 68] width 239 height 136
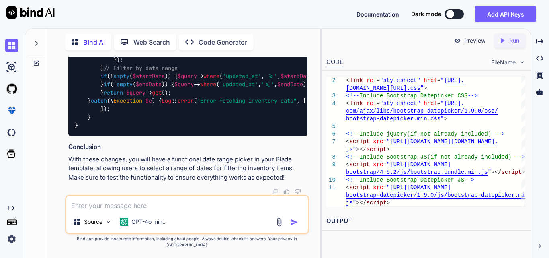
click at [137, 194] on div at bounding box center [187, 191] width 239 height 6
click at [135, 210] on textarea at bounding box center [186, 203] width 241 height 14
paste textarea "public function fetchInventoryData($status, $clinicId = [], $locationId = [], $…"
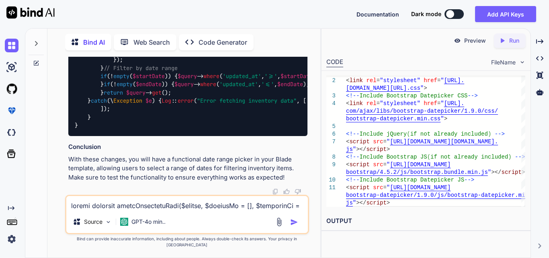
scroll to position [261, 0]
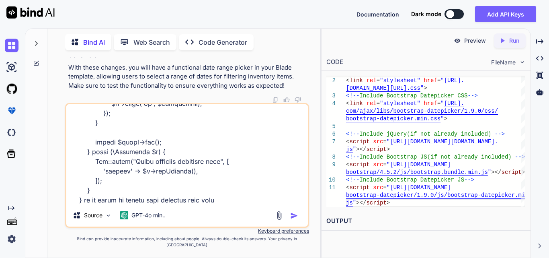
type textarea "public function fetchInventoryData($status, $clinicId = [], $locationId = [], $…"
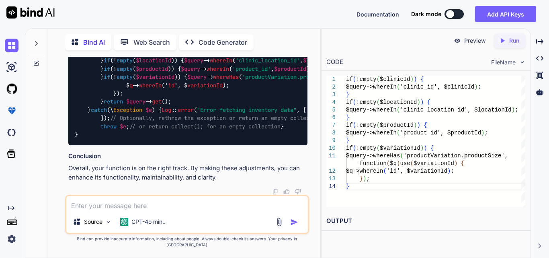
scroll to position [4330, 0]
click at [170, 208] on textarea at bounding box center [186, 203] width 241 height 14
type textarea "we does not pass multiple ids"
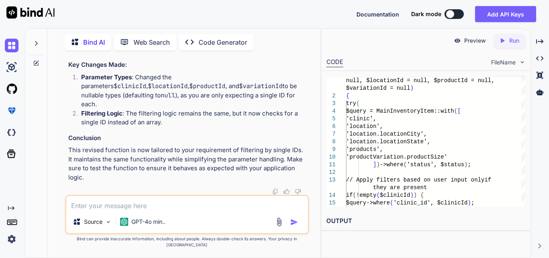
scroll to position [5369, 0]
drag, startPoint x: 100, startPoint y: 88, endPoint x: 127, endPoint y: 86, distance: 27.0
drag, startPoint x: 221, startPoint y: 90, endPoint x: 297, endPoint y: 93, distance: 76.0
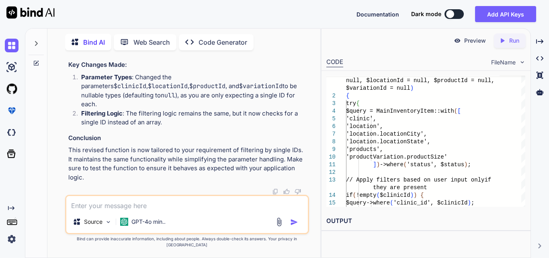
copy span "$clinicId = null , $locationId = null , $productId = null , $variationId = null"
click at [145, 209] on textarea at bounding box center [186, 203] width 241 height 14
paste textarea "$inventoryItems = $this->inventoryReportService->fetchInventoryData(config('con…"
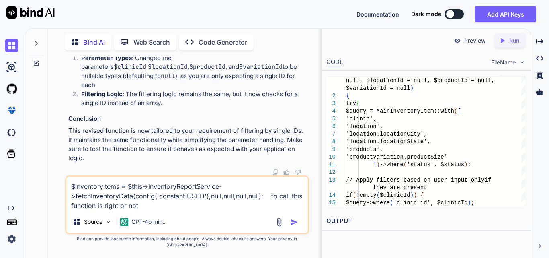
type textarea "$inventoryItems = $this->inventoryReportService->fetchInventoryData(config('con…"
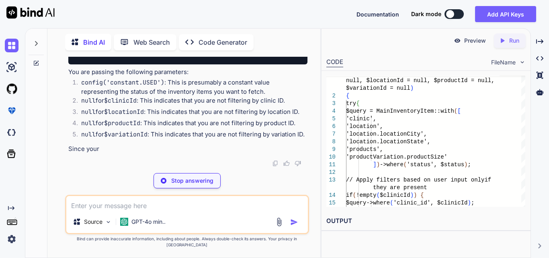
scroll to position [5681, 0]
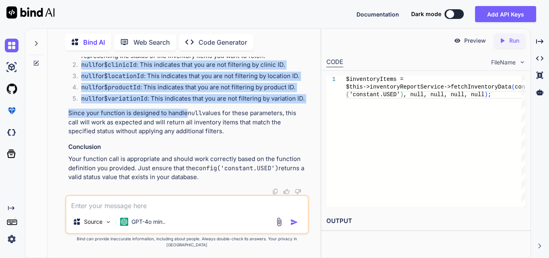
drag, startPoint x: 80, startPoint y: 107, endPoint x: 220, endPoint y: 150, distance: 146.6
click at [190, 150] on div "Yes, the way you are calling the fetchInventoryData function is correct, given …" at bounding box center [187, 72] width 239 height 220
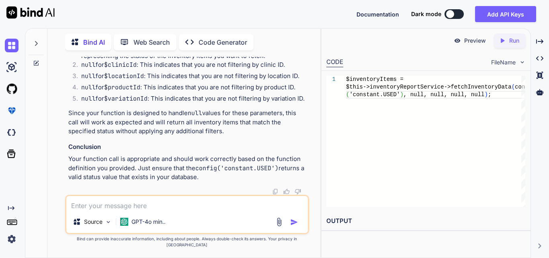
click at [289, 41] on p "You are passing the following parameters:" at bounding box center [187, 36] width 239 height 9
click at [151, 210] on textarea at bounding box center [186, 203] width 241 height 14
paste textarea "<tbody id="tableBody"> @if (isset($inventoryItems) && $inventoryItems->count() …"
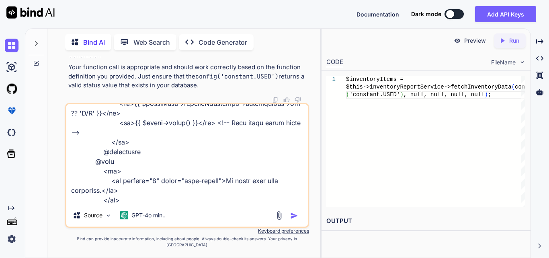
scroll to position [338, 0]
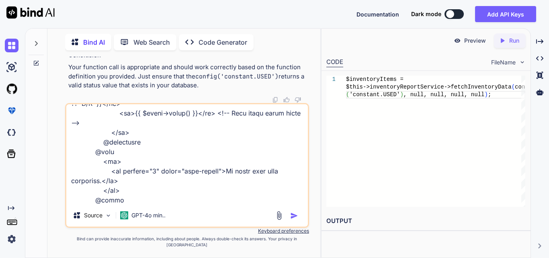
type textarea "<tbody id="tableBody"> @if (isset($inventoryItems) && $inventoryItems->count() …"
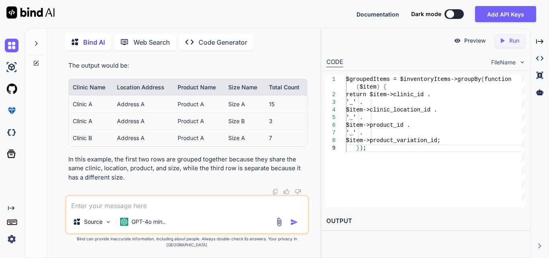
scroll to position [6437, 0]
drag, startPoint x: 136, startPoint y: 75, endPoint x: 192, endPoint y: 73, distance: 55.9
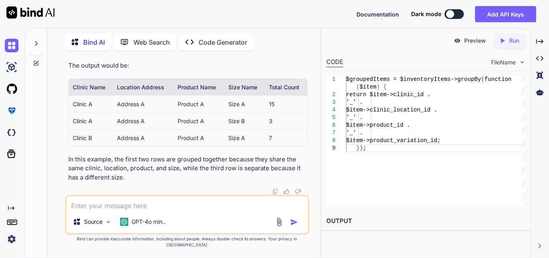
scroll to position [6477, 0]
click at [172, 210] on textarea at bounding box center [186, 203] width 241 height 14
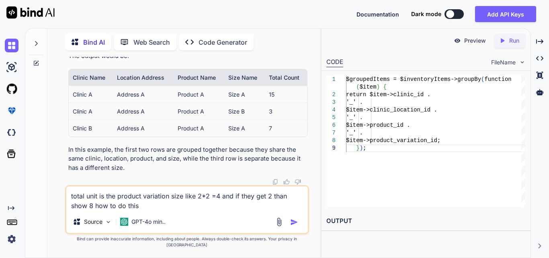
type textarea "total unit is the product variation size like 2*2 =4 and if they get 2 than sho…"
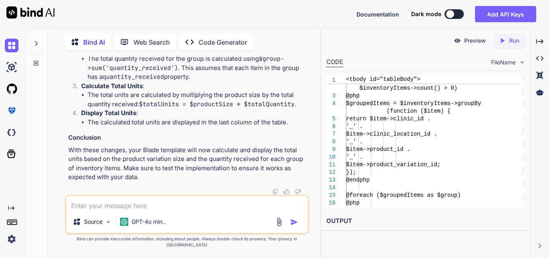
scroll to position [7264, 0]
drag, startPoint x: 125, startPoint y: 105, endPoint x: 293, endPoint y: 108, distance: 168.3
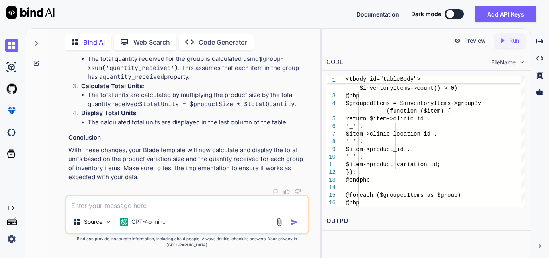
drag, startPoint x: 274, startPoint y: 98, endPoint x: 311, endPoint y: 100, distance: 37.0
click at [311, 100] on div "You total count is equal to product size like 2*2 =4 than add if it has same pr…" at bounding box center [187, 157] width 266 height 200
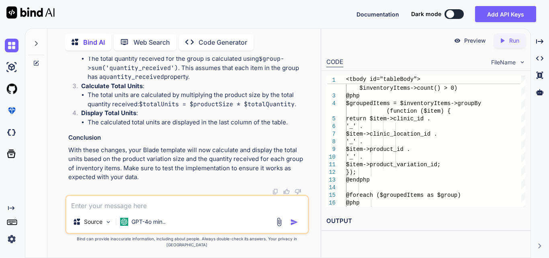
scroll to position [7143, 0]
click at [107, 210] on textarea at bounding box center [186, 203] width 241 height 14
paste textarea "@php $firstItem = $group->first(); @endphp"
type textarea "@php $firstItem = $group->first(); @endphp what does it mean"
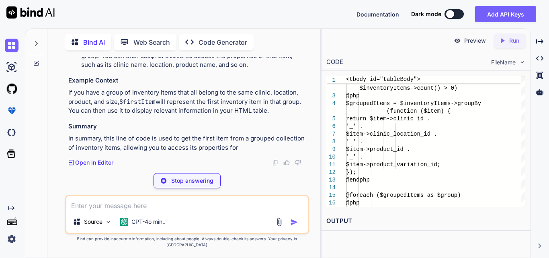
scroll to position [7756, 0]
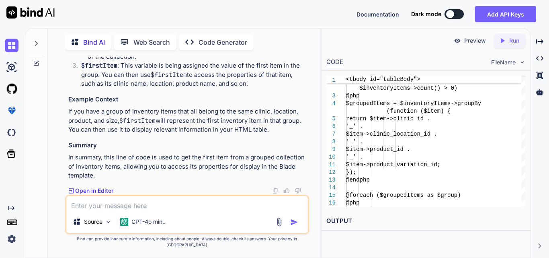
drag, startPoint x: 139, startPoint y: 143, endPoint x: 302, endPoint y: 145, distance: 163.5
click at [302, 34] on p "$group->first() : This part of the code is calling the first() method on the $g…" at bounding box center [194, 11] width 226 height 45
drag, startPoint x: 138, startPoint y: 153, endPoint x: 260, endPoint y: 148, distance: 121.8
click at [260, 61] on li "The first() method retrieves the first item from that group. If the group conta…" at bounding box center [198, 47] width 220 height 27
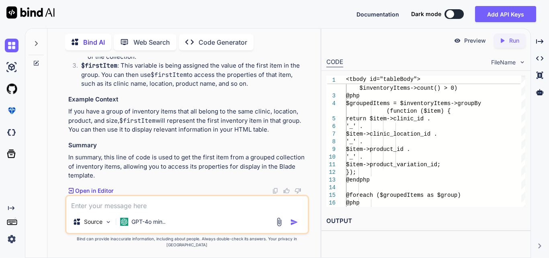
drag, startPoint x: 156, startPoint y: 160, endPoint x: 266, endPoint y: 163, distance: 109.7
click at [266, 61] on li "The first() method retrieves the first item from that group. If the group conta…" at bounding box center [198, 47] width 220 height 27
drag, startPoint x: 180, startPoint y: 135, endPoint x: 172, endPoint y: 147, distance: 14.7
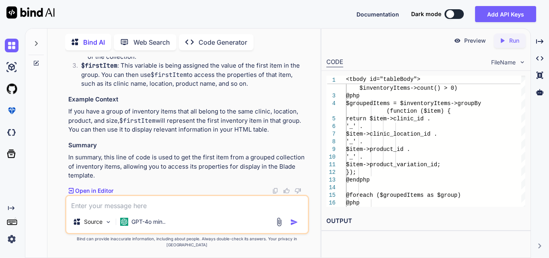
drag, startPoint x: 125, startPoint y: 95, endPoint x: 309, endPoint y: 119, distance: 186.0
click at [309, 119] on div "You total count is equal to product size like 2*2 =4 than add if it has same pr…" at bounding box center [187, 157] width 266 height 200
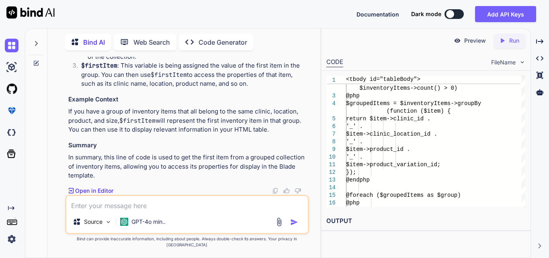
copy code "$firstItem = $group->first(); $productSize = $firstItem->productVariation->prod…"
click at [172, 210] on textarea at bounding box center [186, 203] width 241 height 14
paste textarea "$firstItem = $group->first(); $productSize = $firstItem->productVariation->prod…"
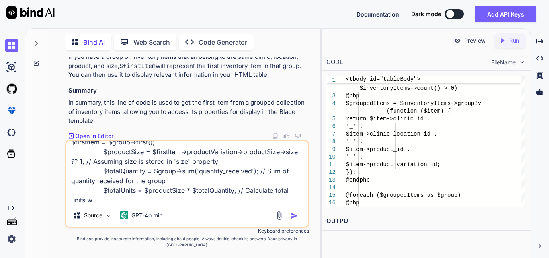
scroll to position [0, 0]
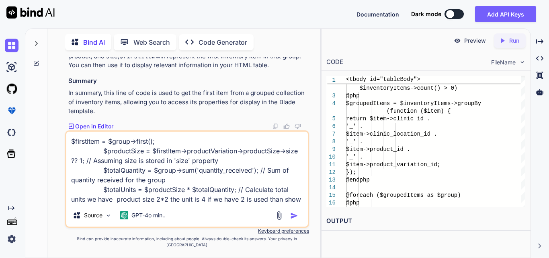
type textarea "$firstItem = $group->first(); $productSize = $firstItem->productVariation->prod…"
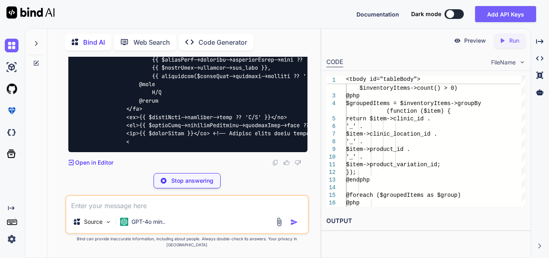
scroll to position [8343, 0]
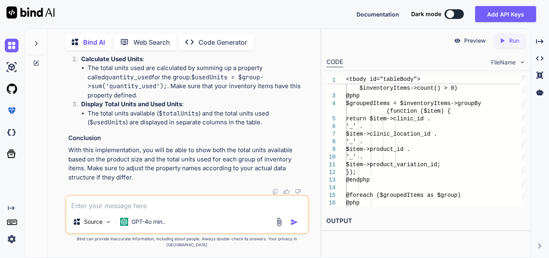
drag, startPoint x: 184, startPoint y: 141, endPoint x: 289, endPoint y: 142, distance: 105.3
drag, startPoint x: 124, startPoint y: 133, endPoint x: 308, endPoint y: 150, distance: 184.4
click at [308, 150] on div "You total count is equal to product size like 2*2 =4 than add if it has same pr…" at bounding box center [188, 126] width 242 height 138
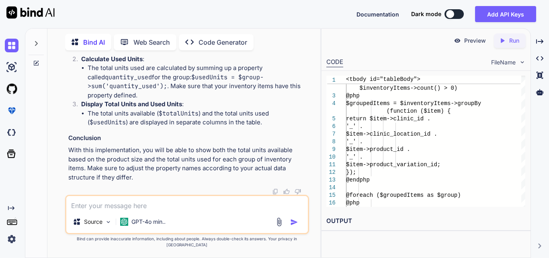
copy code "$productSize = $firstItem->productVariation->productSize->size ?? 1; // Assumin…"
drag, startPoint x: 127, startPoint y: 142, endPoint x: 209, endPoint y: 145, distance: 82.0
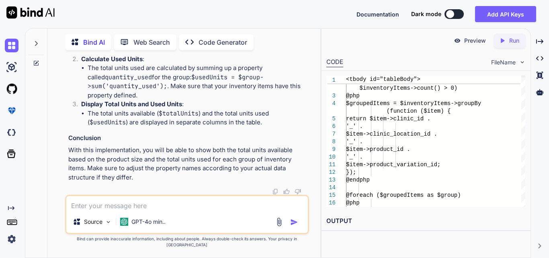
copy code "<td>{{ $usedUnits }}</td>"
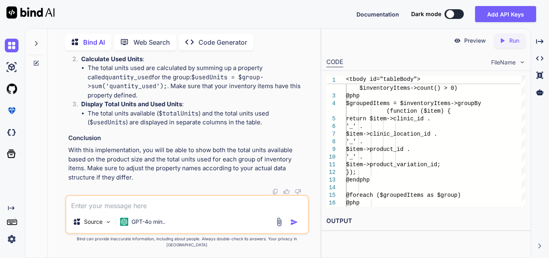
drag, startPoint x: 128, startPoint y: 123, endPoint x: 245, endPoint y: 125, distance: 117.7
copy code "$firstItem = $group->first();"
click at [111, 208] on textarea at bounding box center [186, 203] width 241 height 14
paste textarea "<tbody id="tableBody"> @if(isset($inventoryItems) && $inventoryItems->count() >…"
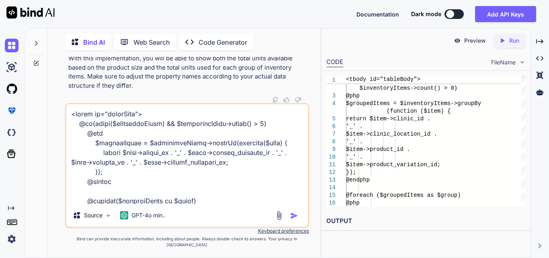
scroll to position [300, 0]
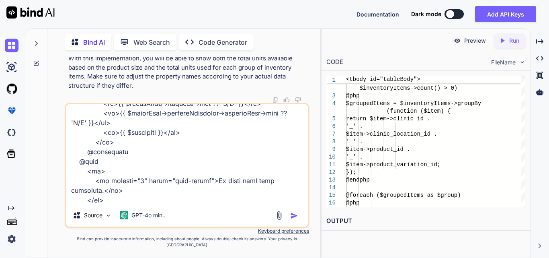
type textarea "<tbody id="tableBody"> @if(isset($inventoryItems) && $inventoryItems->count() >…"
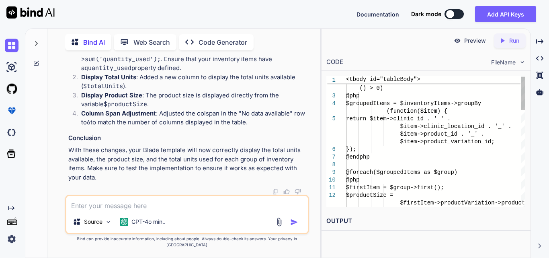
scroll to position [9017, 0]
click at [171, 204] on textarea at bounding box center [186, 203] width 241 height 14
paste textarea "A non-numeric value encountered"
type textarea "A non-numeric value encountered"
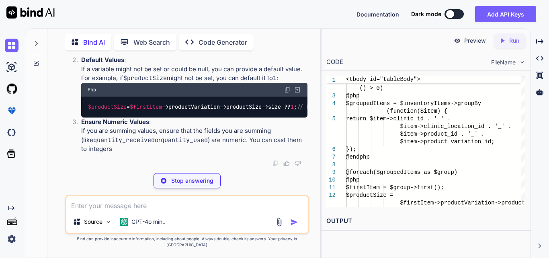
scroll to position [9761, 0]
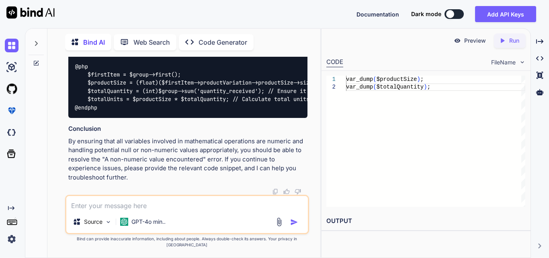
click at [129, 208] on textarea at bounding box center [186, 203] width 241 height 14
type textarea "we get string like 2*2"
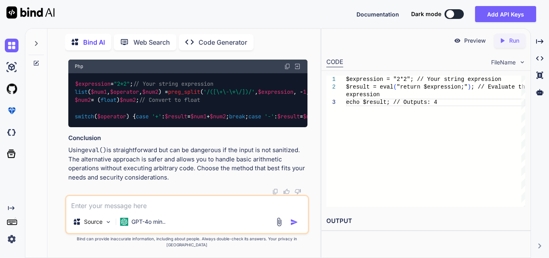
scroll to position [10503, 0]
click at [159, 208] on textarea at bounding box center [186, 203] width 241 height 14
paste textarea "4X4cm"
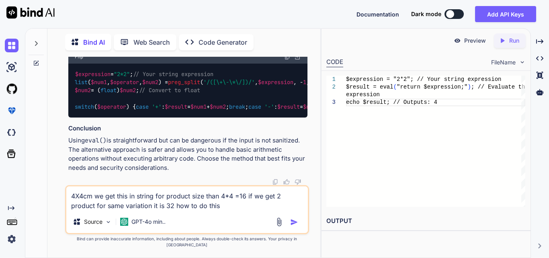
type textarea "4X4cm we get this in string for product size than 4*4 =16 if we get 2 product f…"
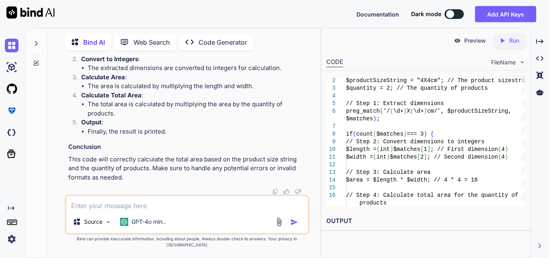
scroll to position [11057, 0]
click at [108, 208] on textarea at bounding box center [186, 203] width 241 height 14
paste textarea "@foreach ($groupedItems as $group) @php $firstItem = $group->first(); $productS…"
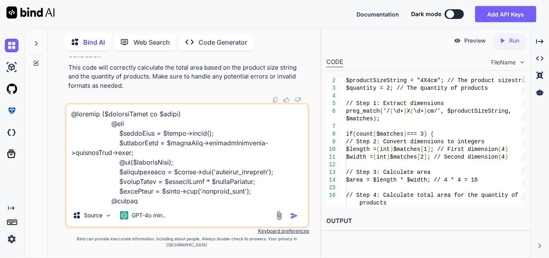
scroll to position [232, 0]
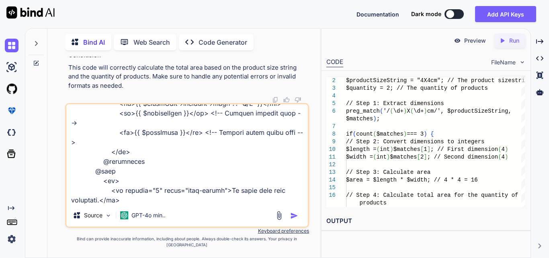
type textarea "@foreach ($groupedItems as $group) @php $firstItem = $group->first(); $productS…"
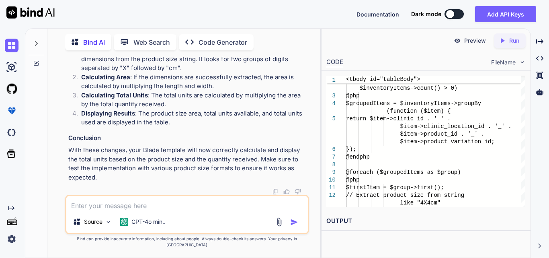
scroll to position [11701, 0]
drag, startPoint x: 122, startPoint y: 152, endPoint x: 304, endPoint y: 155, distance: 181.6
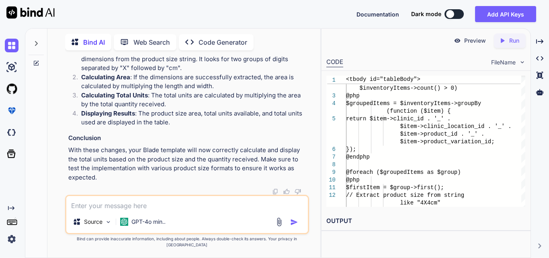
scroll to position [0, 0]
drag, startPoint x: 266, startPoint y: 129, endPoint x: 69, endPoint y: 62, distance: 207.4
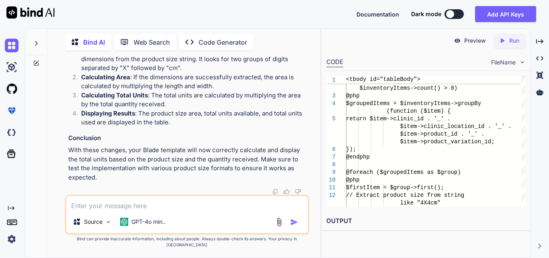
drag, startPoint x: 122, startPoint y: 96, endPoint x: 307, endPoint y: 161, distance: 196.4
click at [307, 161] on div "You total count is equal to product size like 2*2 =4 than add if it has same pr…" at bounding box center [188, 126] width 242 height 138
copy code "$firstItem = $group->first(); // Extract product size from string like "4X4cm" …"
click at [125, 210] on textarea at bounding box center [186, 203] width 241 height 14
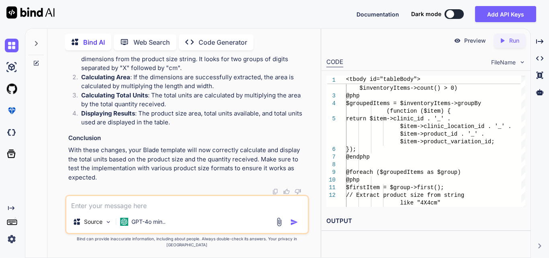
click at [125, 209] on textarea at bounding box center [186, 203] width 241 height 14
paste textarea "<span class="material-symbols-outlined"></span>"
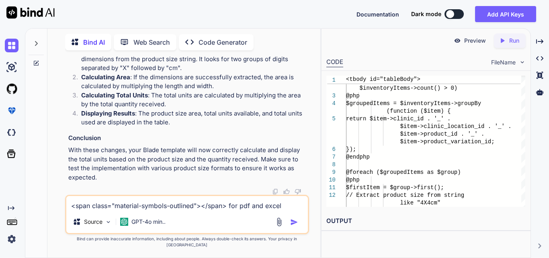
type textarea "<span class="material-symbols-outlined"></span> for pdf and excel"
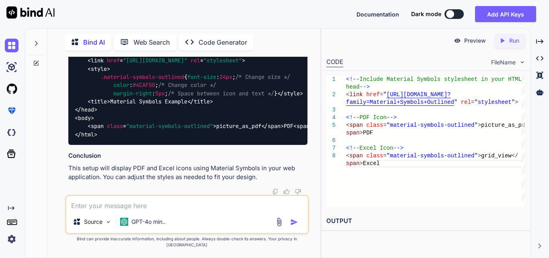
scroll to position [12349, 0]
drag, startPoint x: 205, startPoint y: 137, endPoint x: 239, endPoint y: 138, distance: 34.1
drag, startPoint x: 73, startPoint y: 137, endPoint x: 275, endPoint y: 138, distance: 201.7
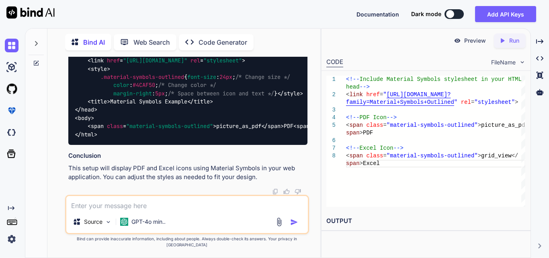
copy code "< span class = "material-symbols-outlined" > picture_as_pdf </ span >"
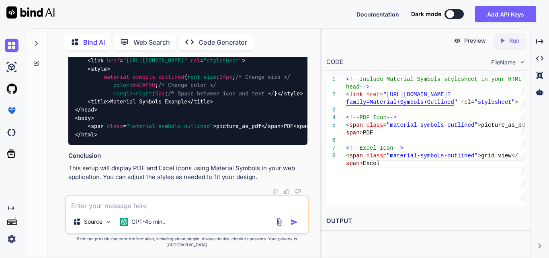
drag, startPoint x: 116, startPoint y: 137, endPoint x: 199, endPoint y: 139, distance: 82.4
drag, startPoint x: 117, startPoint y: 137, endPoint x: 200, endPoint y: 133, distance: 83.2
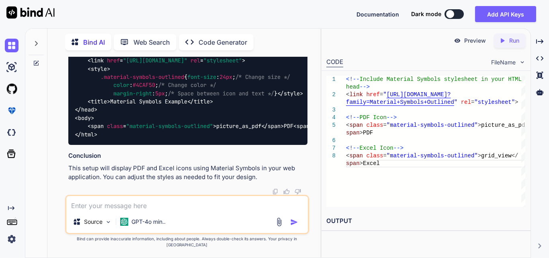
drag, startPoint x: 118, startPoint y: 137, endPoint x: 199, endPoint y: 137, distance: 81.1
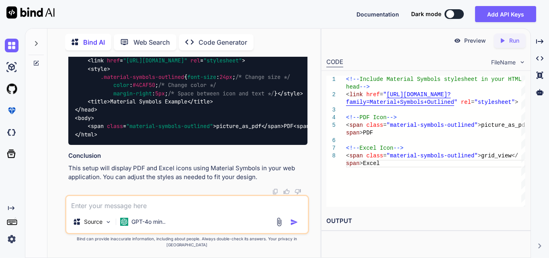
click at [169, 216] on div "Source GPT-4o min.." at bounding box center [187, 213] width 244 height 39
click at [158, 220] on div "GPT-4o min.." at bounding box center [143, 221] width 52 height 16
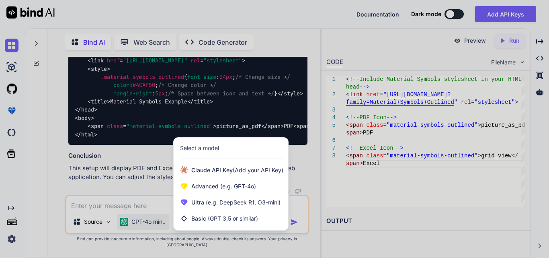
click at [159, 213] on div at bounding box center [274, 129] width 549 height 258
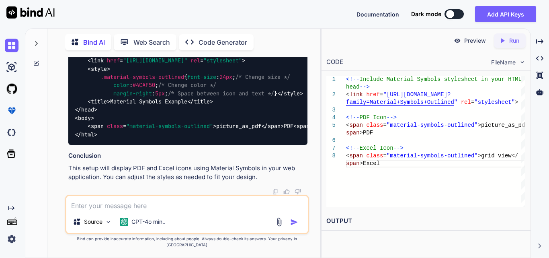
click at [159, 208] on textarea at bounding box center [186, 203] width 241 height 14
type textarea "for font awesome how to do this"
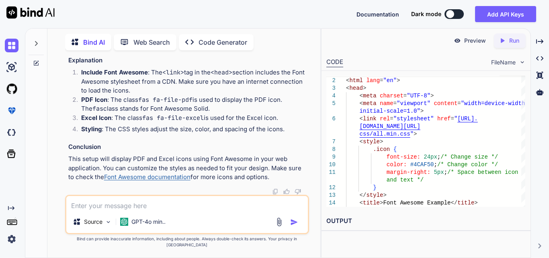
scroll to position [13131, 0]
drag, startPoint x: 88, startPoint y: 132, endPoint x: 241, endPoint y: 143, distance: 153.5
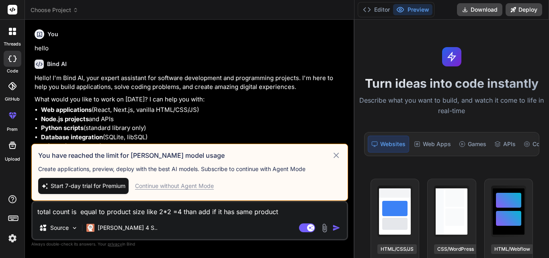
scroll to position [4825, 0]
